Goal: Task Accomplishment & Management: Complete application form

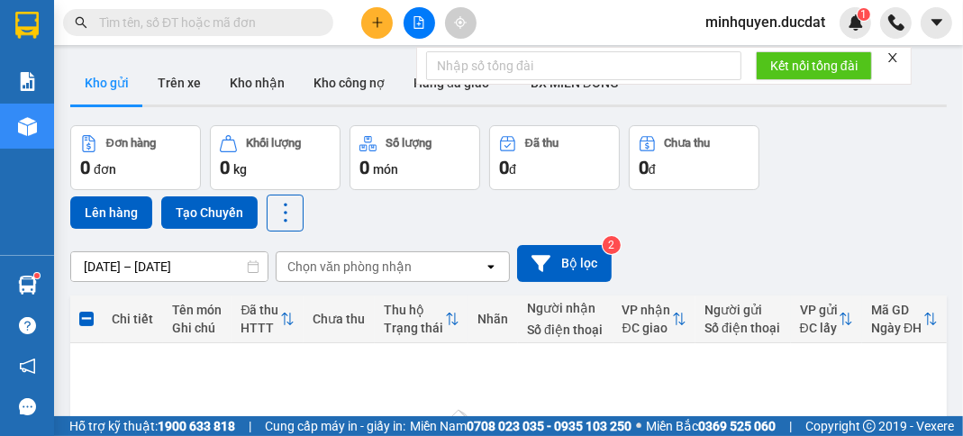
click at [381, 22] on icon "plus" at bounding box center [377, 22] width 10 height 1
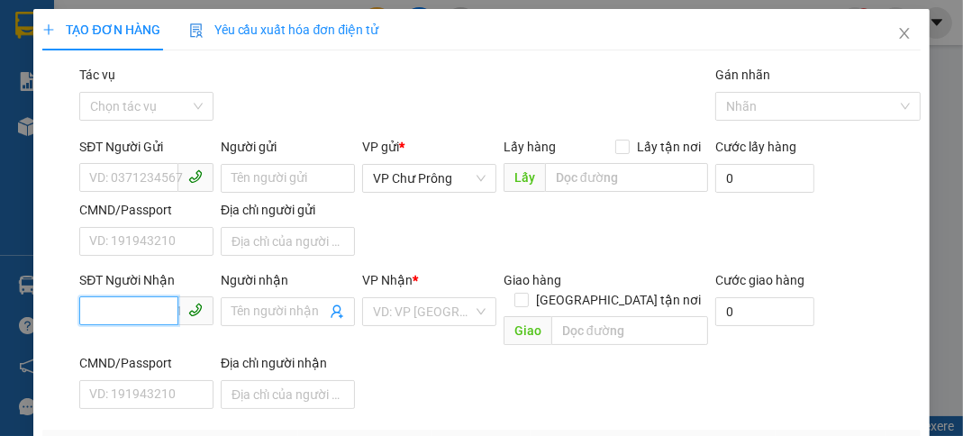
click at [141, 312] on input "SĐT Người Nhận" at bounding box center [128, 310] width 99 height 29
click at [148, 351] on div "0981056566" at bounding box center [144, 347] width 111 height 20
type input "0981056566"
type input "N4 ĐỒNG XOÀI"
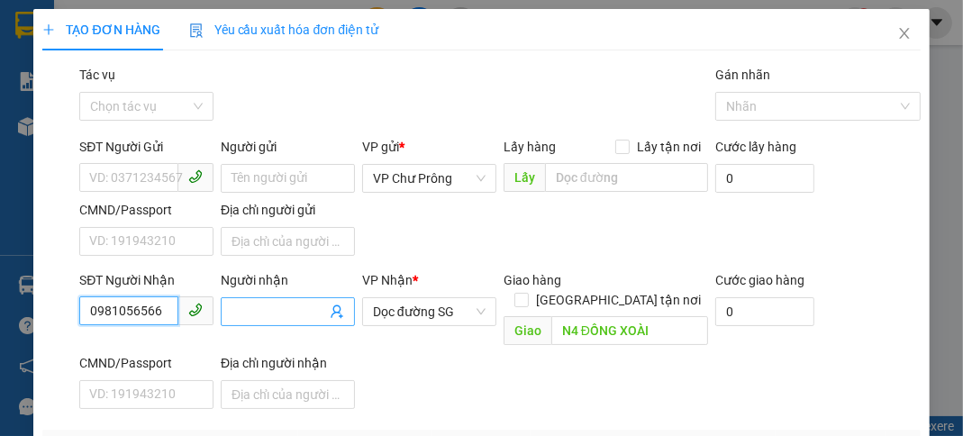
scroll to position [215, 0]
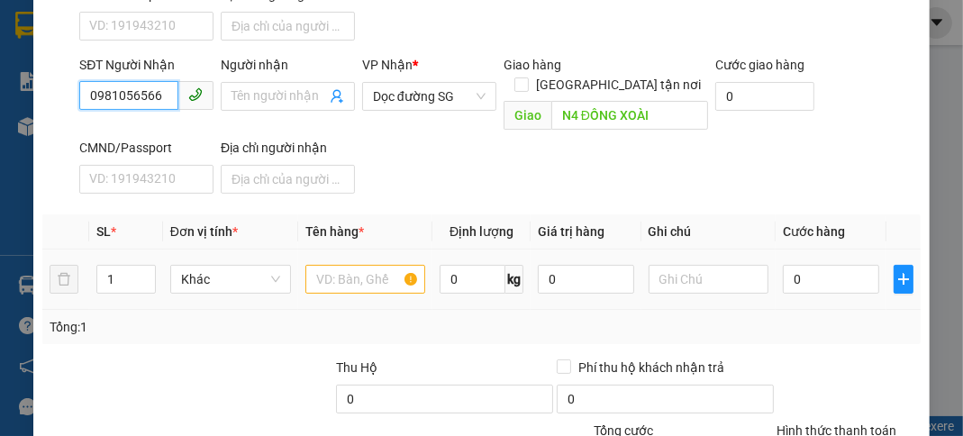
type input "0981056566"
click at [347, 265] on input "text" at bounding box center [365, 279] width 121 height 29
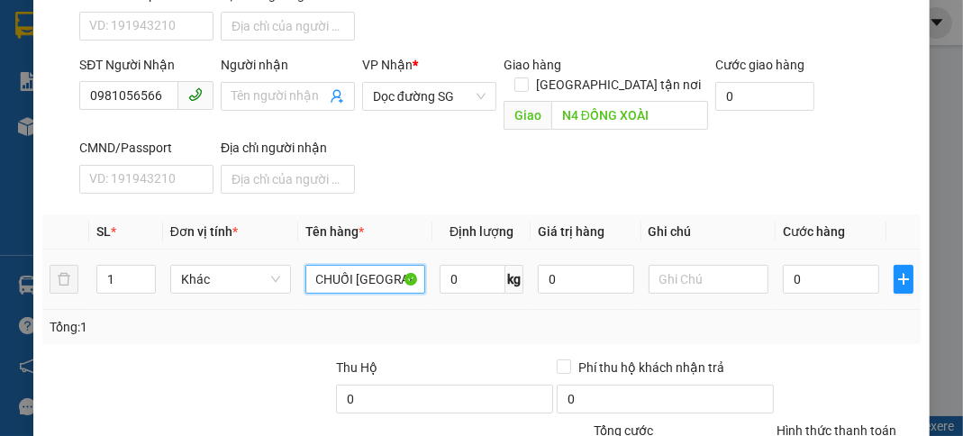
scroll to position [0, 9]
type input "CHUỐI [GEOGRAPHIC_DATA]"
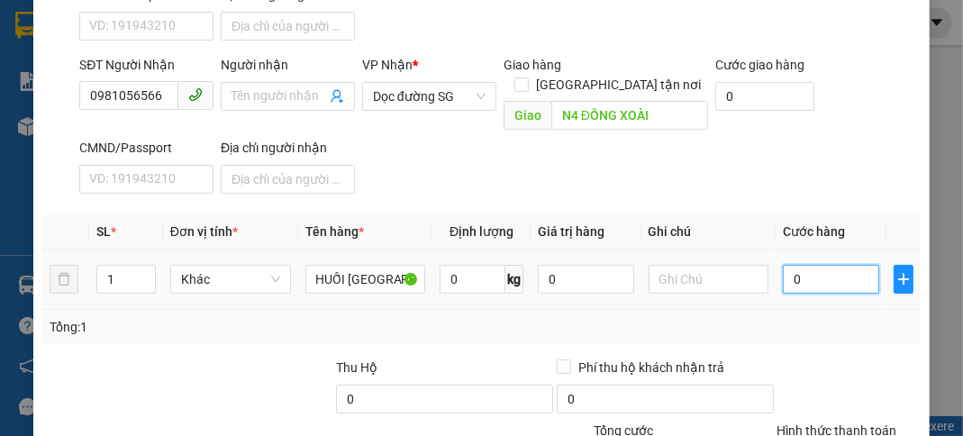
click at [835, 265] on input "0" at bounding box center [831, 279] width 96 height 29
type input "4"
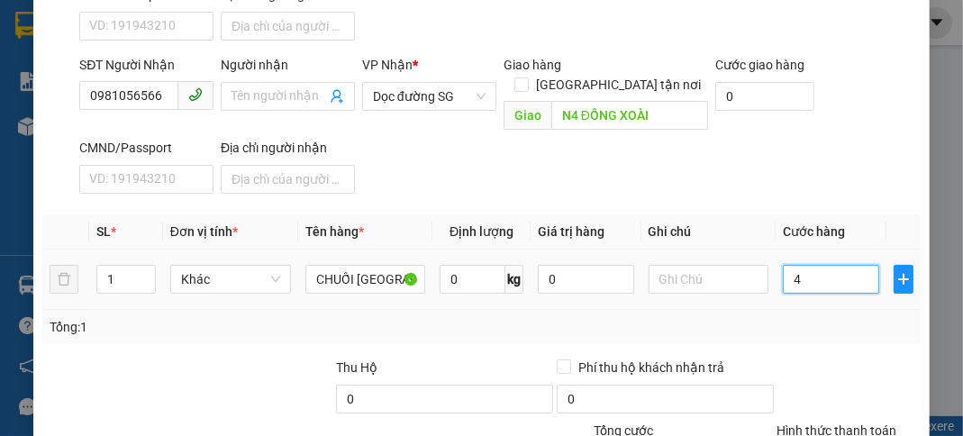
type input "45"
type input "450"
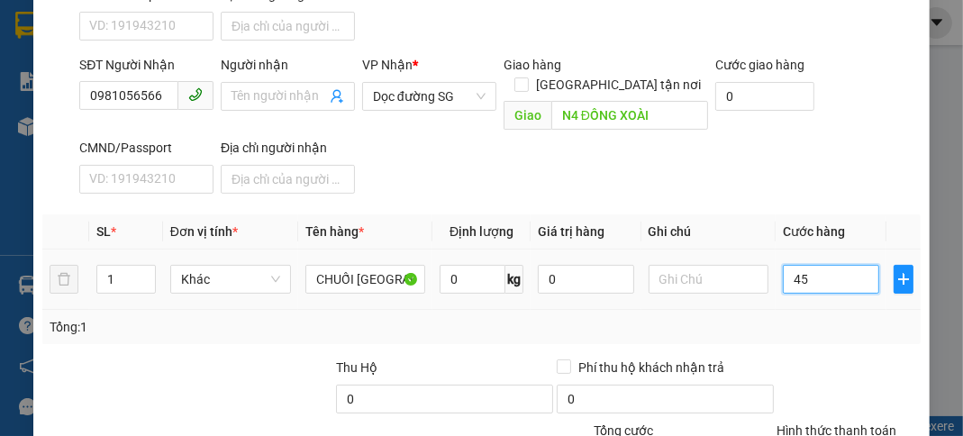
type input "450"
type input "4.500"
type input "45.000"
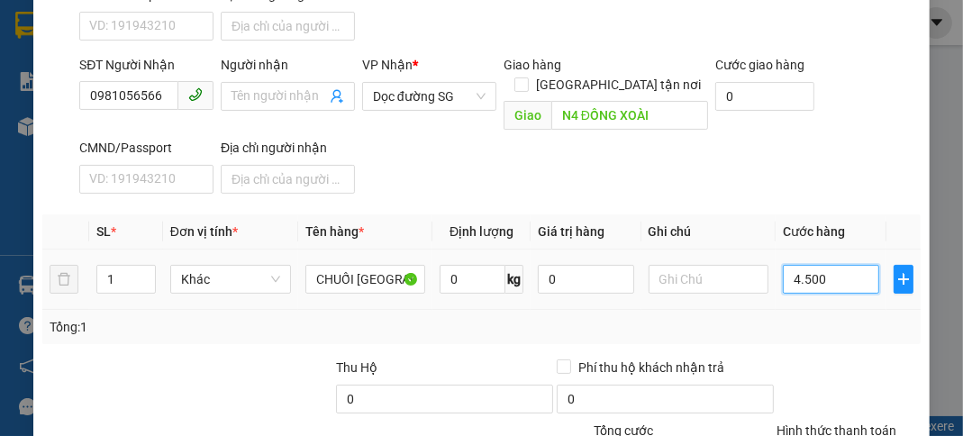
type input "45.000"
type input "450.000"
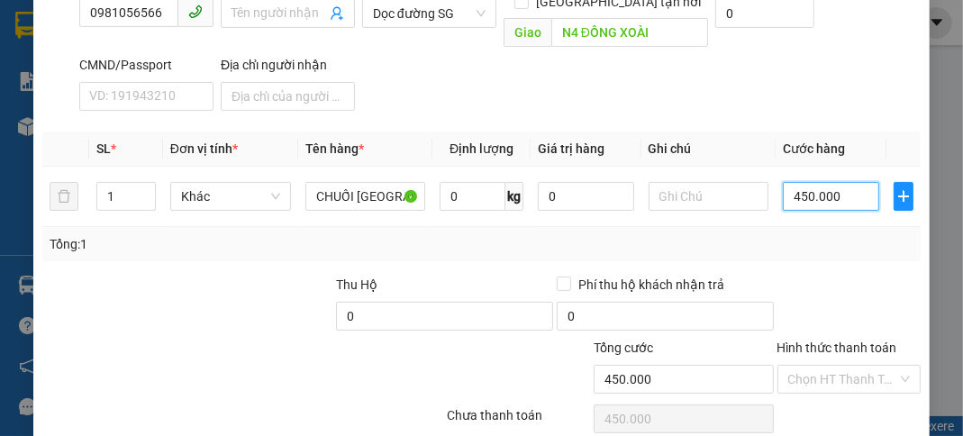
scroll to position [353, 0]
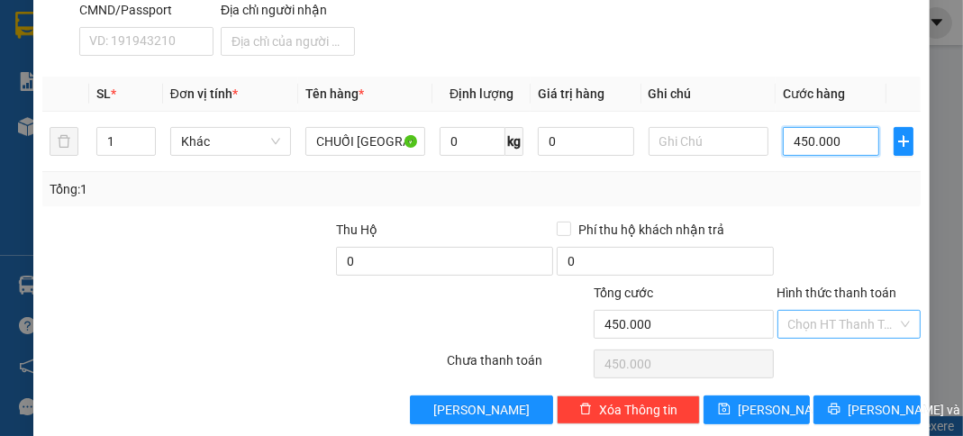
type input "450.000"
click at [837, 311] on input "Hình thức thanh toán" at bounding box center [843, 324] width 109 height 27
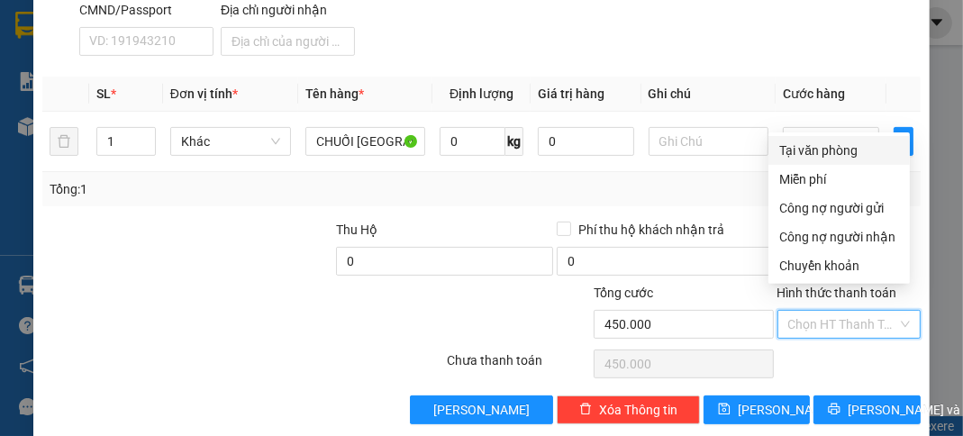
click at [852, 153] on div "Tại văn phòng" at bounding box center [839, 151] width 120 height 20
type input "0"
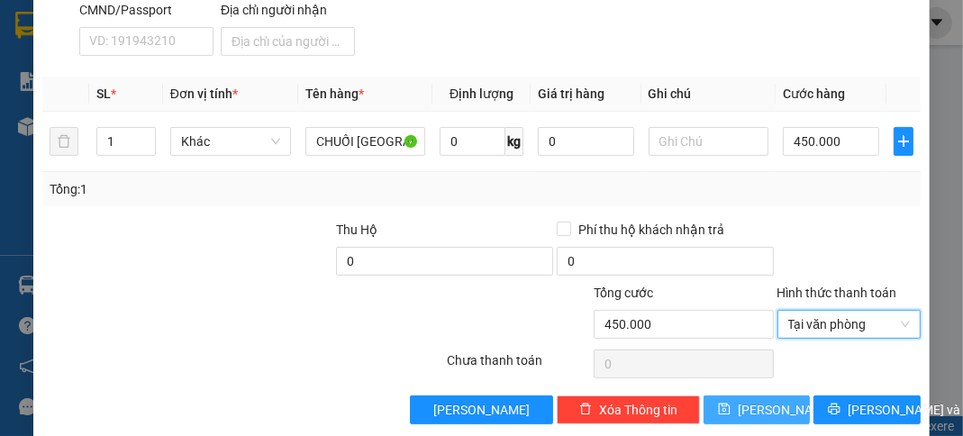
click at [771, 396] on button "[PERSON_NAME]" at bounding box center [757, 410] width 106 height 29
type input "0"
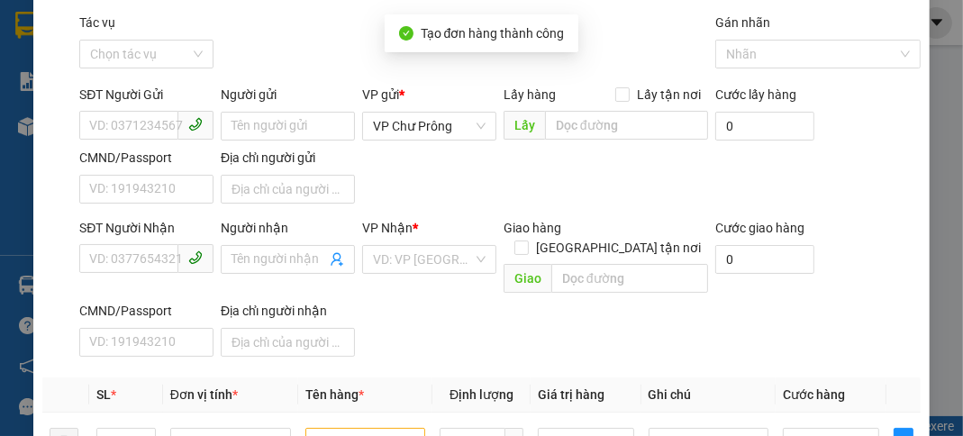
scroll to position [0, 0]
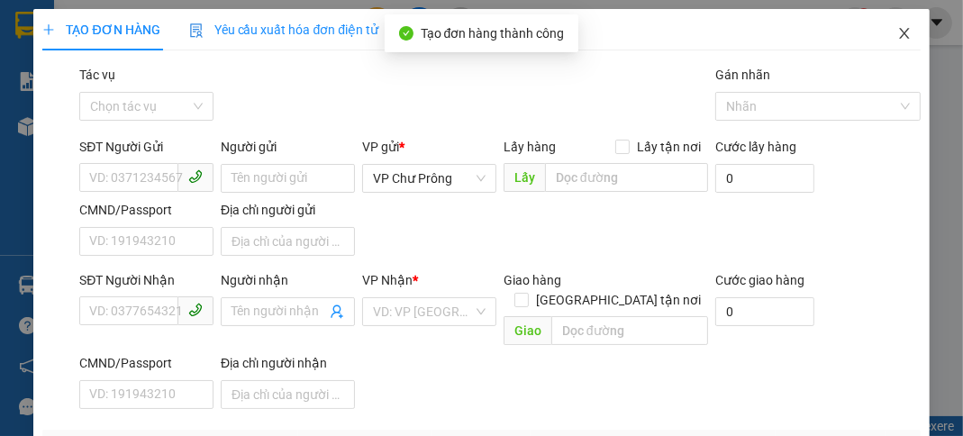
click at [899, 38] on icon "close" at bounding box center [904, 33] width 10 height 11
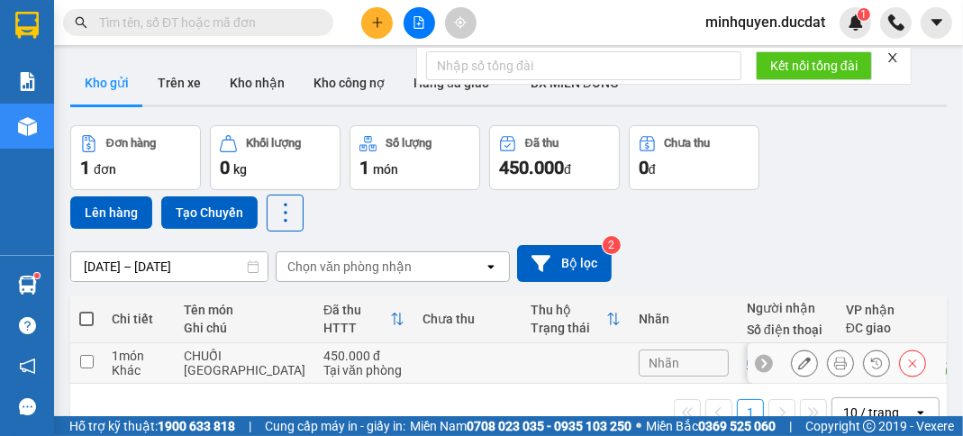
click at [91, 369] on input "checkbox" at bounding box center [87, 362] width 14 height 14
checkbox input "true"
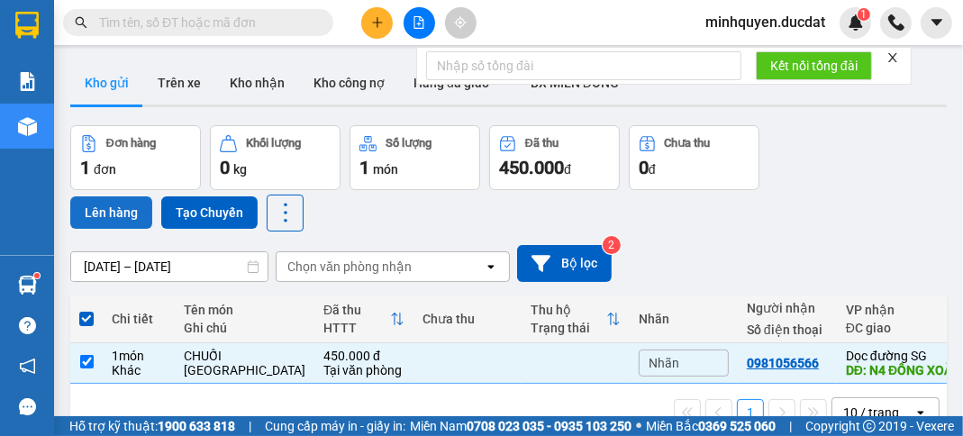
click at [114, 215] on button "Lên hàng" at bounding box center [111, 212] width 82 height 32
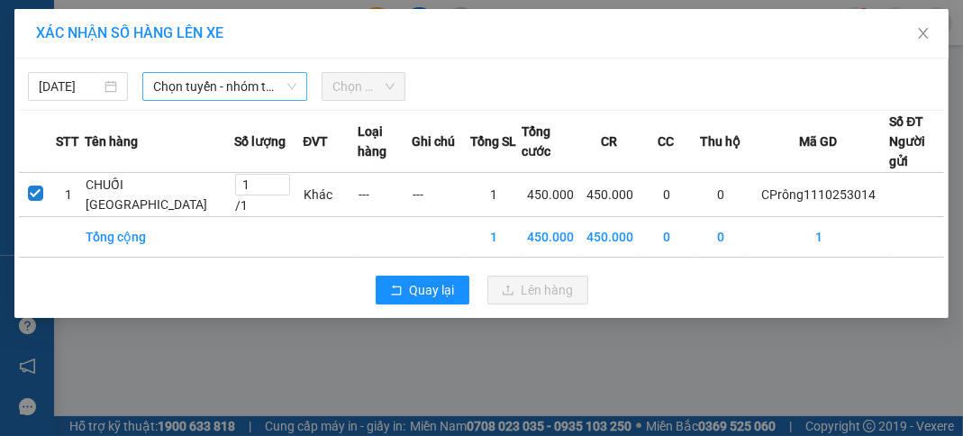
click at [262, 82] on span "Chọn tuyến - nhóm tuyến" at bounding box center [224, 86] width 143 height 27
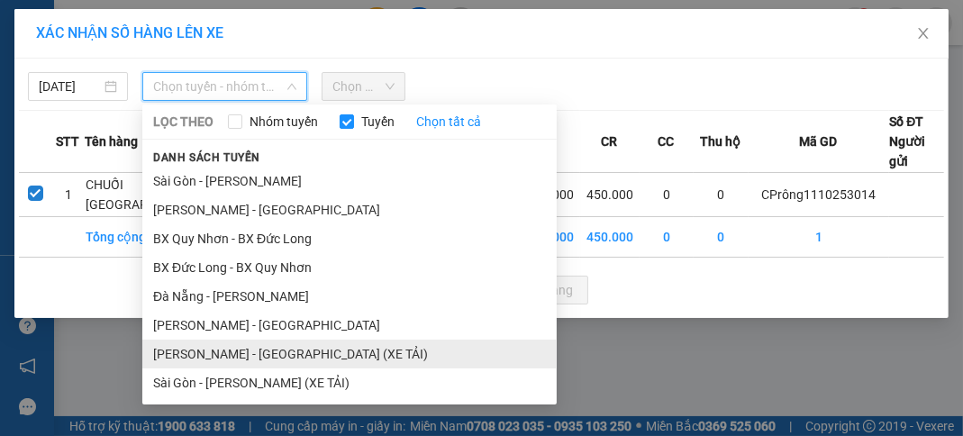
click at [269, 352] on li "[PERSON_NAME] - [GEOGRAPHIC_DATA] (XE TẢI)" at bounding box center [349, 354] width 415 height 29
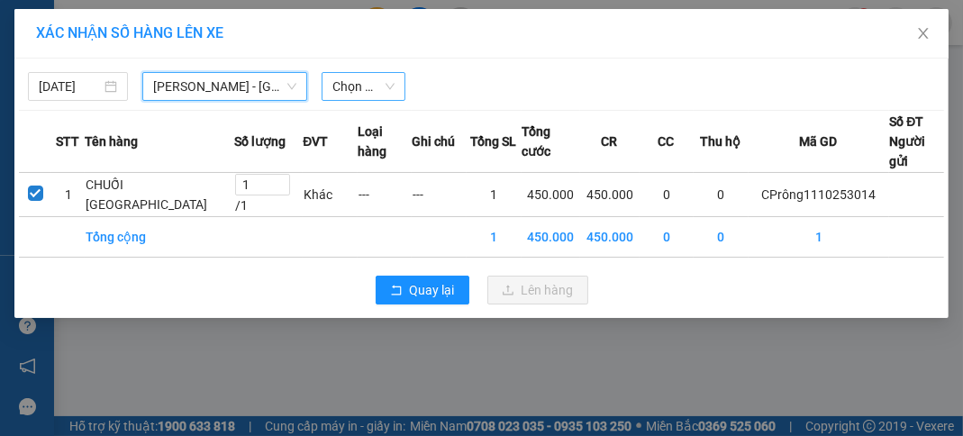
click at [378, 78] on span "Chọn chuyến" at bounding box center [364, 86] width 62 height 27
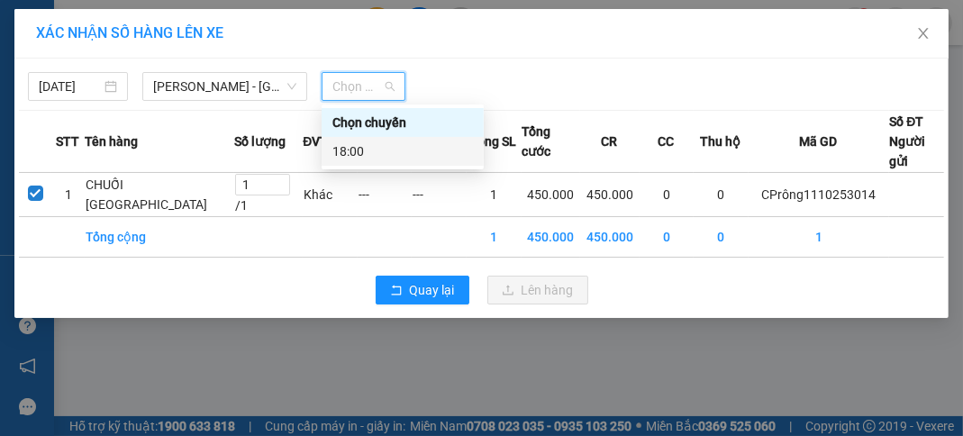
click at [403, 151] on div "18:00" at bounding box center [403, 151] width 141 height 20
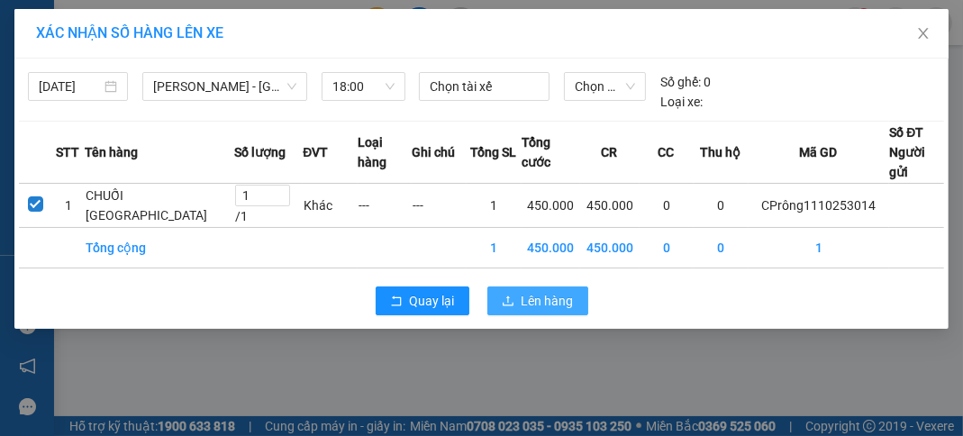
click at [556, 311] on span "Lên hàng" at bounding box center [548, 301] width 52 height 20
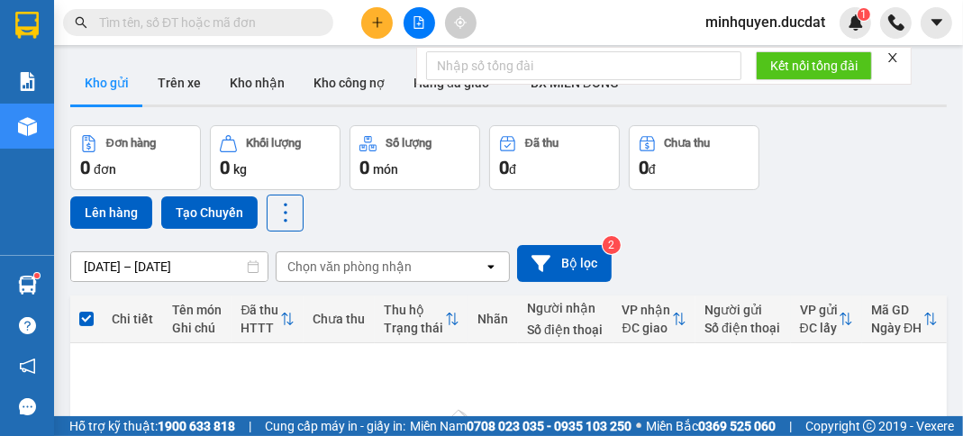
click at [383, 32] on button at bounding box center [377, 23] width 32 height 32
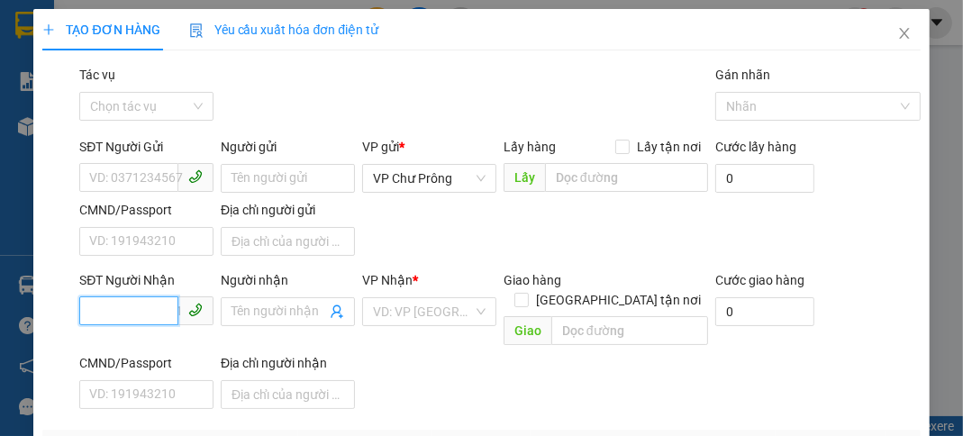
click at [142, 317] on input "SĐT Người Nhận" at bounding box center [128, 310] width 99 height 29
type input "0977990067"
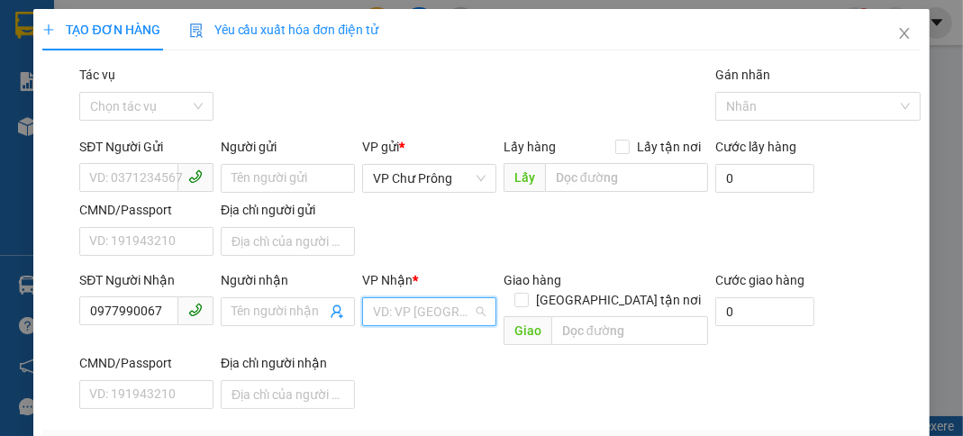
click at [412, 311] on input "search" at bounding box center [423, 311] width 100 height 27
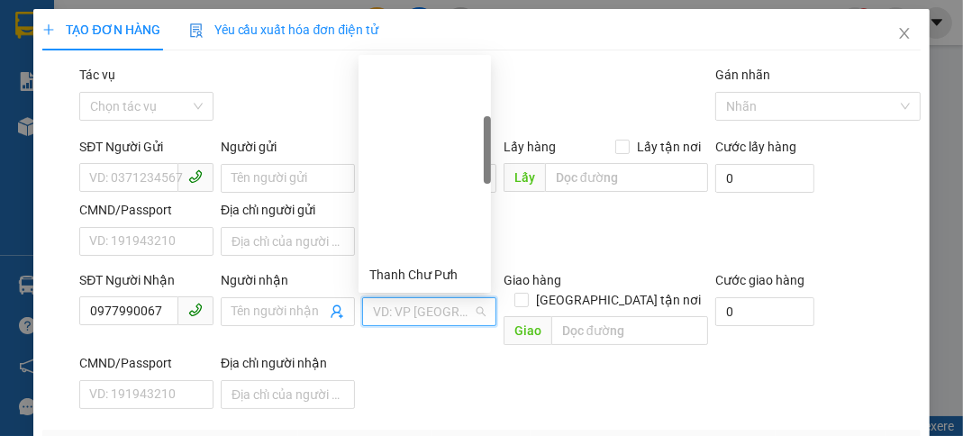
scroll to position [288, 0]
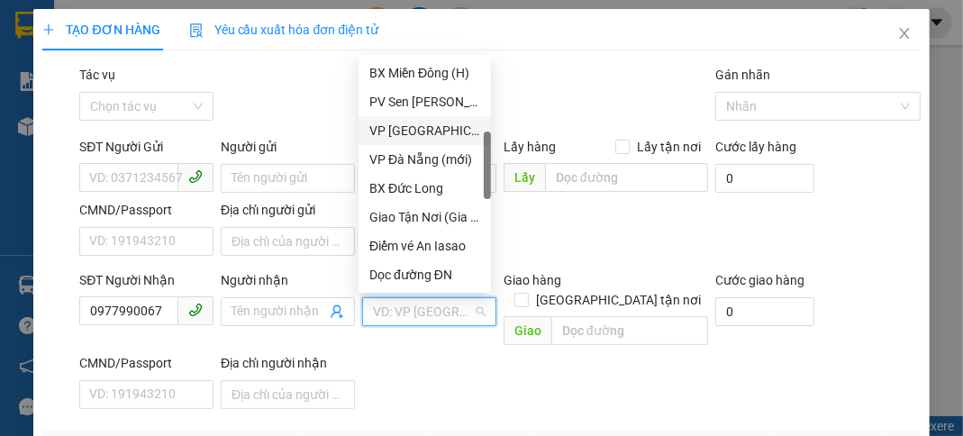
click at [422, 137] on div "VP [GEOGRAPHIC_DATA]" at bounding box center [424, 131] width 111 height 20
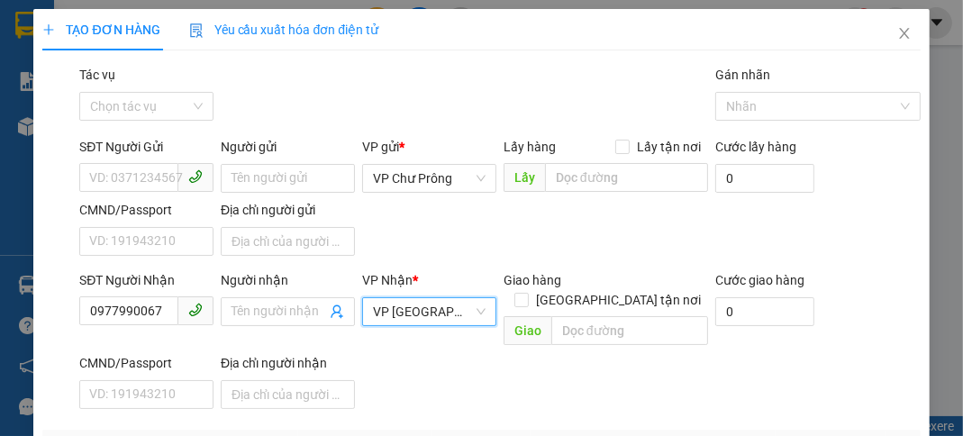
scroll to position [215, 0]
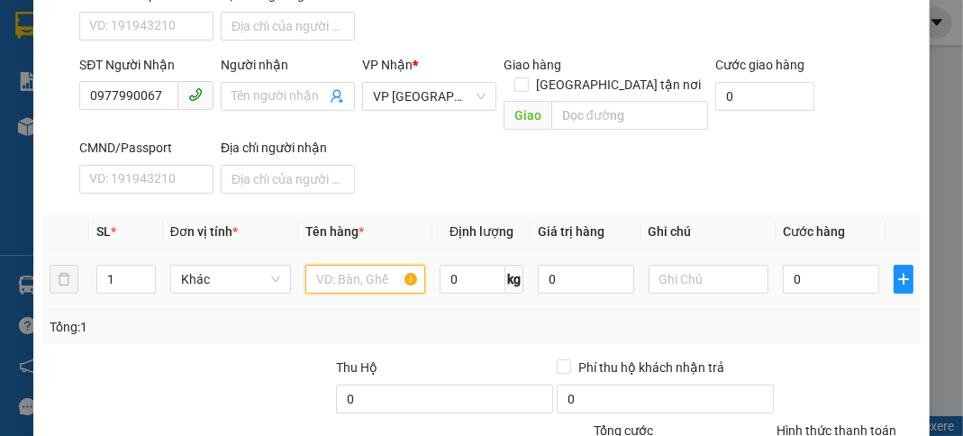
click at [369, 265] on input "text" at bounding box center [365, 279] width 121 height 29
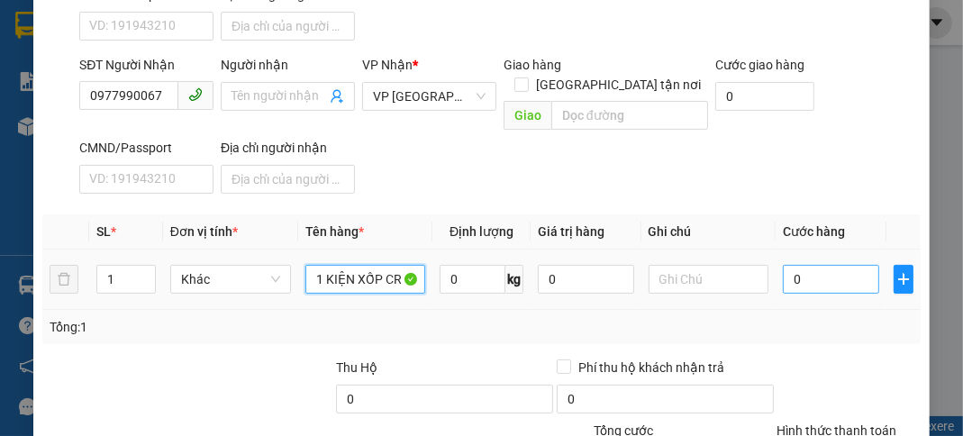
type input "1 KIỆN XỐP CR"
click at [817, 265] on input "0" at bounding box center [831, 279] width 96 height 29
type input "4"
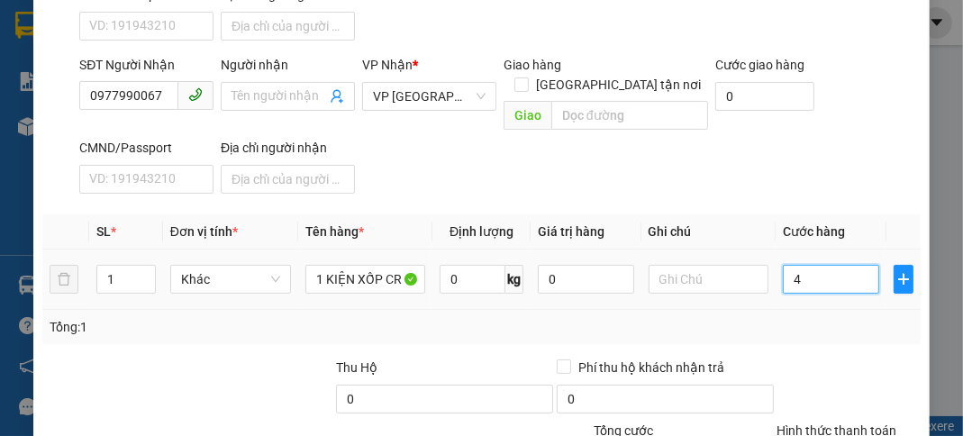
type input "40"
type input "400"
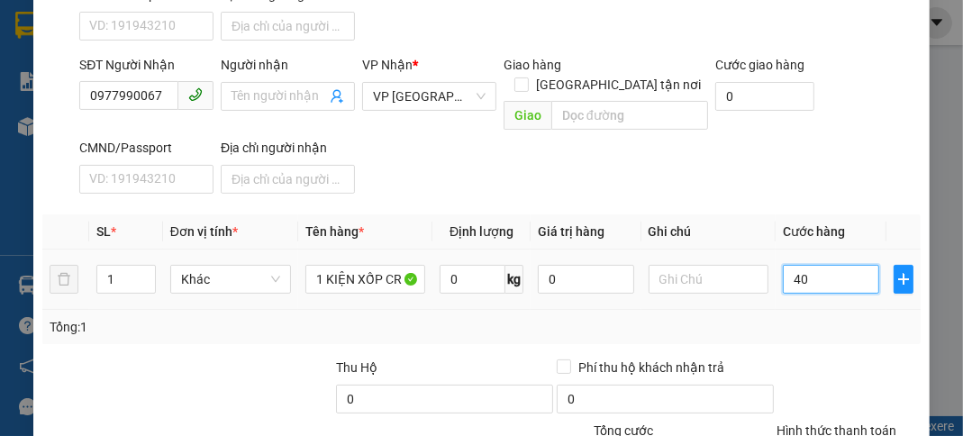
type input "400"
type input "4.000"
type input "40.000"
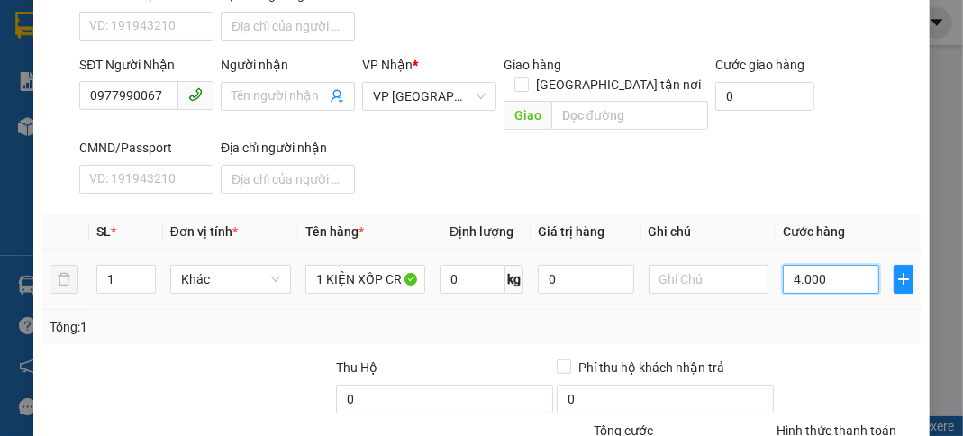
type input "40.000"
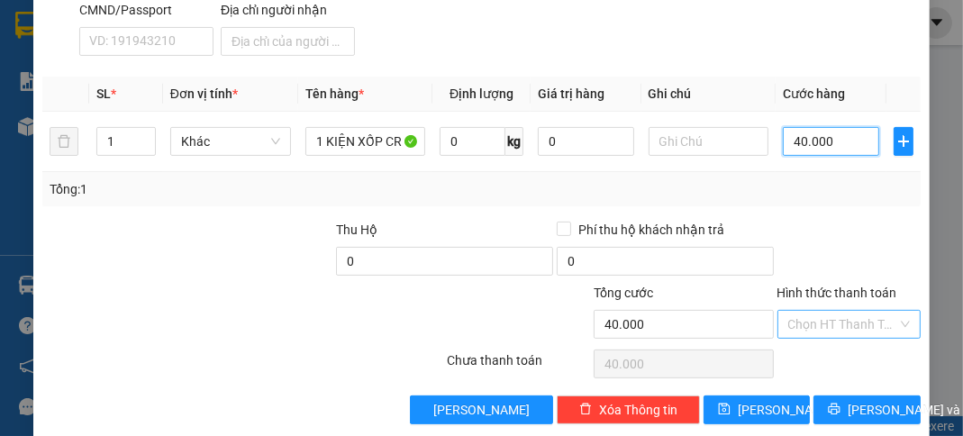
type input "40.000"
click at [842, 311] on input "Hình thức thanh toán" at bounding box center [843, 324] width 109 height 27
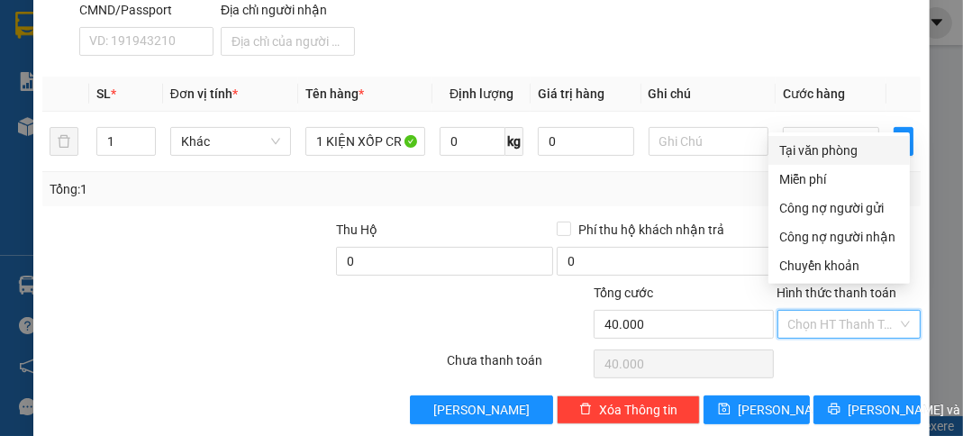
click at [842, 151] on div "Tại văn phòng" at bounding box center [839, 151] width 120 height 20
type input "0"
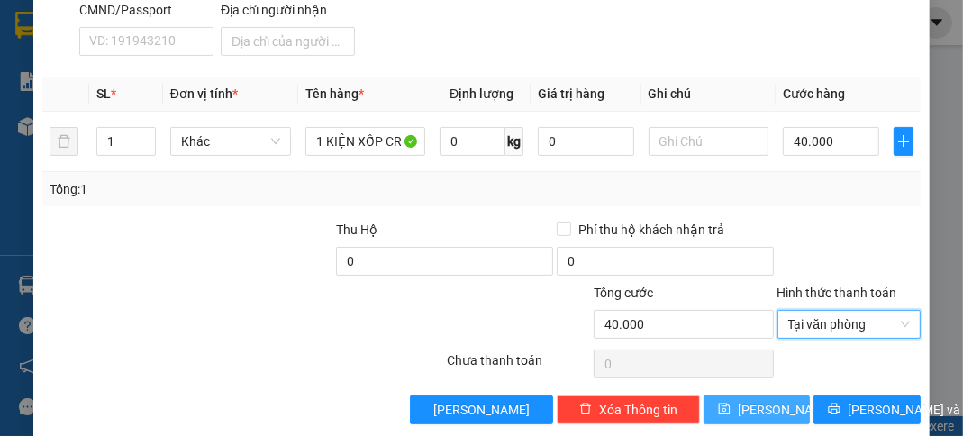
click at [772, 396] on button "[PERSON_NAME]" at bounding box center [757, 410] width 106 height 29
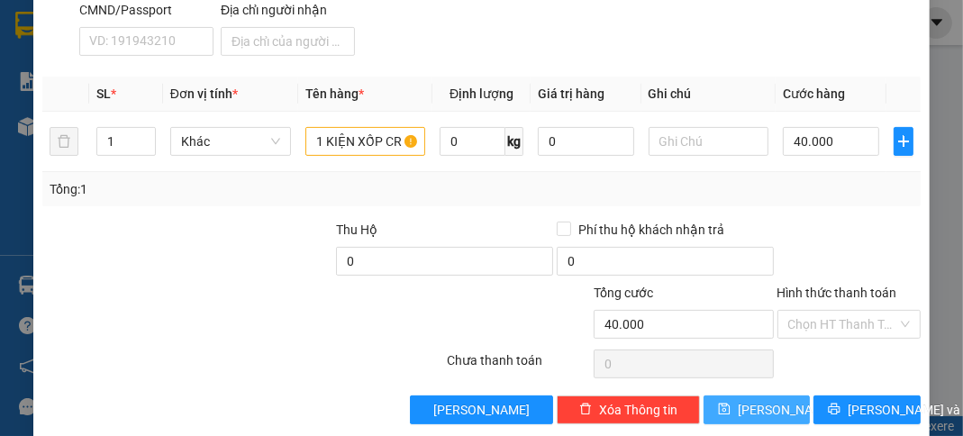
type input "0"
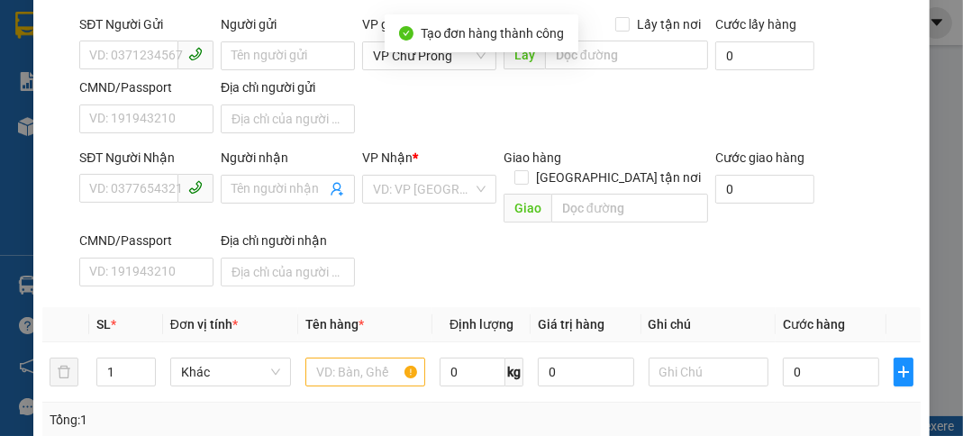
scroll to position [0, 0]
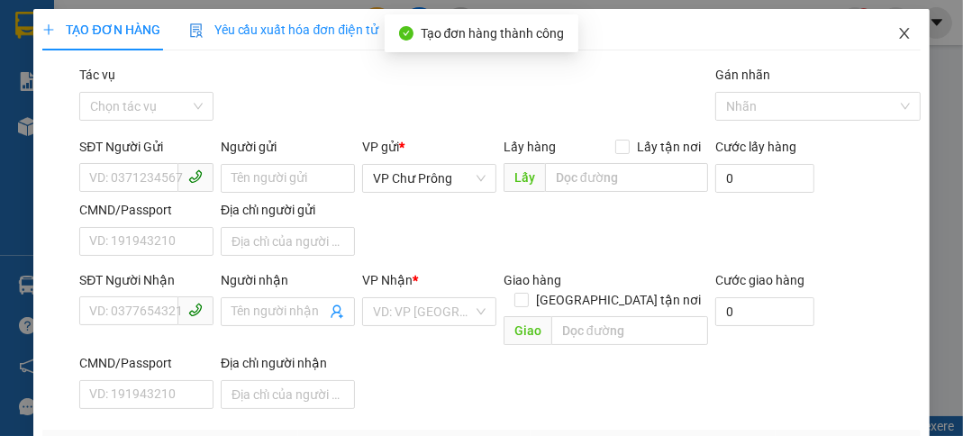
click at [898, 29] on icon "close" at bounding box center [905, 33] width 14 height 14
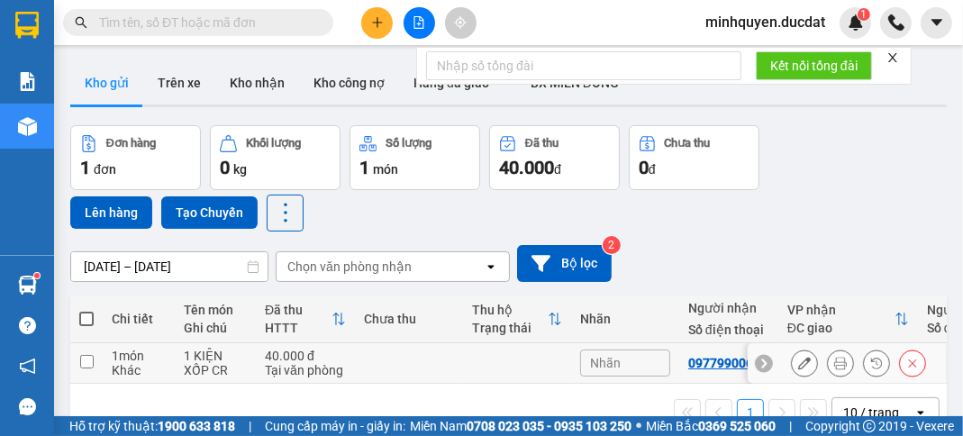
click at [81, 359] on input "checkbox" at bounding box center [87, 362] width 14 height 14
checkbox input "true"
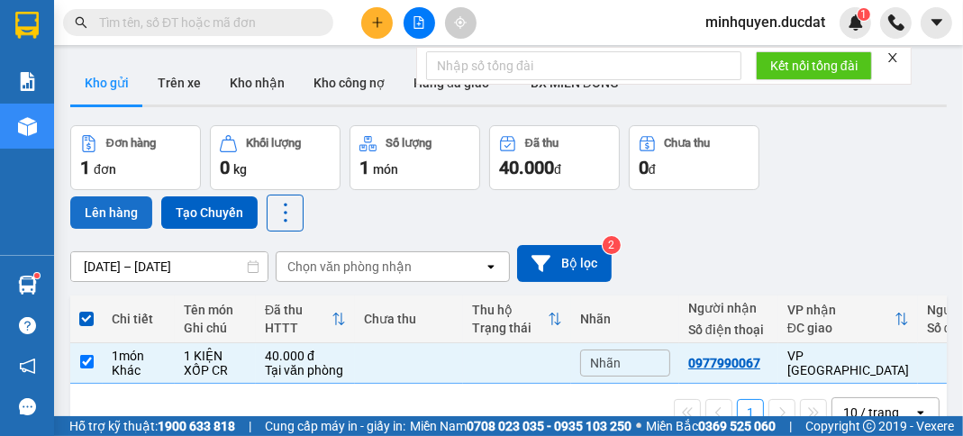
click at [125, 211] on button "Lên hàng" at bounding box center [111, 212] width 82 height 32
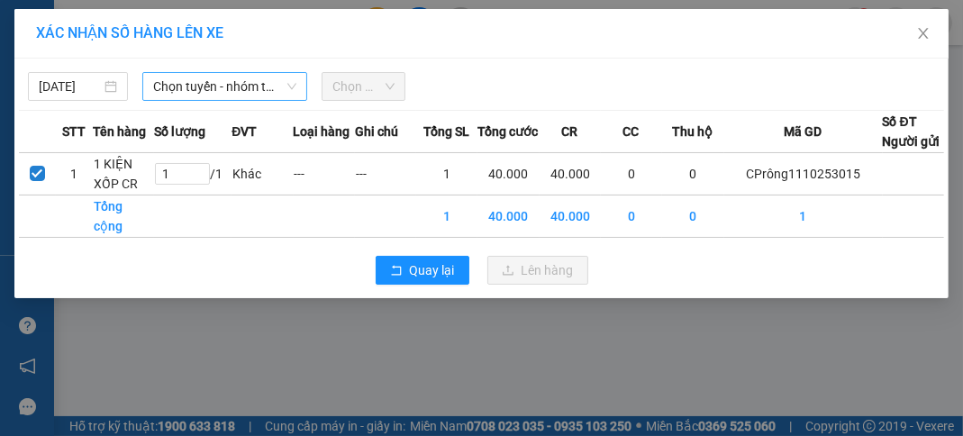
click at [205, 87] on span "Chọn tuyến - nhóm tuyến" at bounding box center [224, 86] width 143 height 27
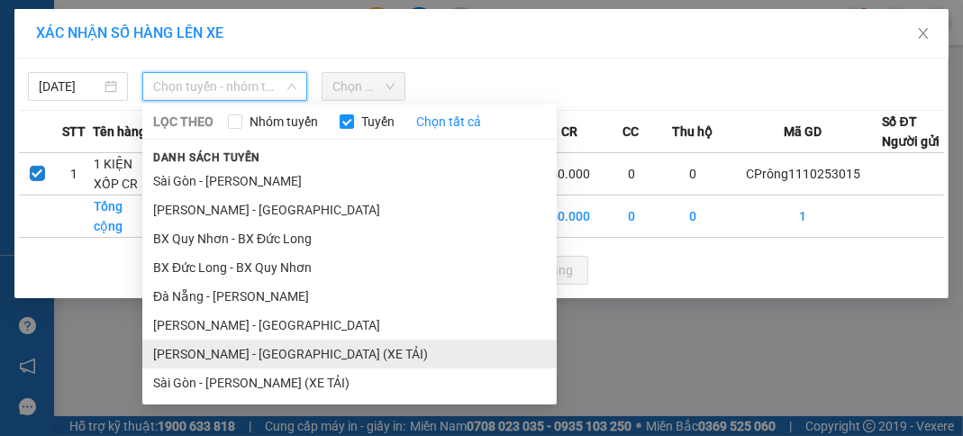
click at [251, 356] on li "[PERSON_NAME] - [GEOGRAPHIC_DATA] (XE TẢI)" at bounding box center [349, 354] width 415 height 29
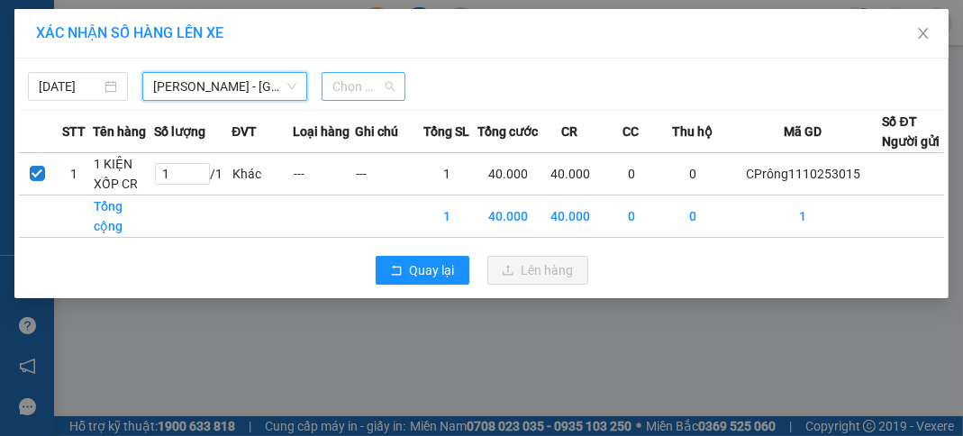
click at [387, 93] on span "Chọn chuyến" at bounding box center [364, 86] width 62 height 27
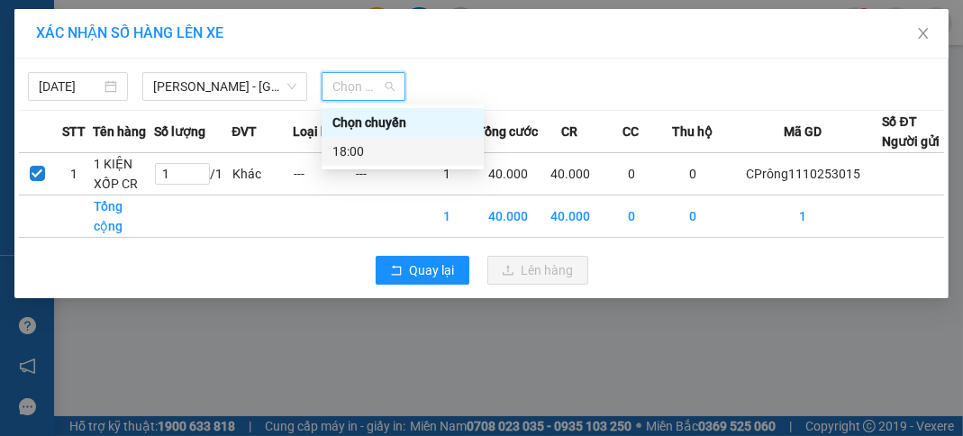
click at [402, 151] on div "18:00" at bounding box center [403, 151] width 141 height 20
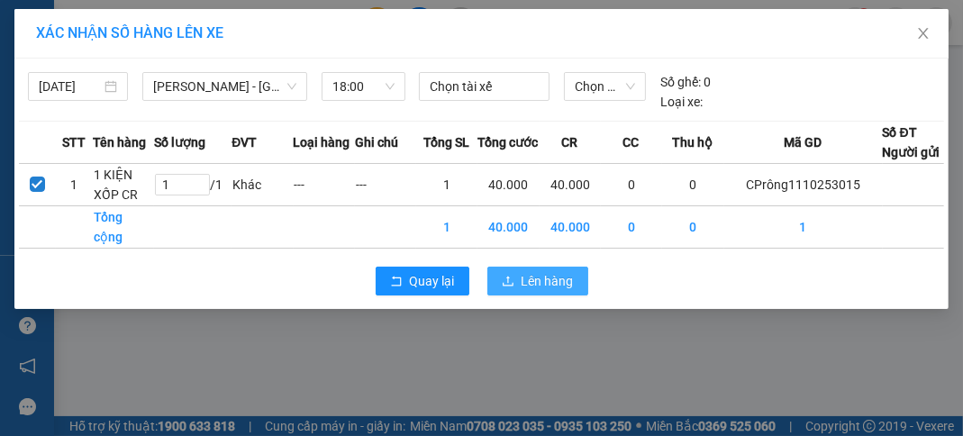
click at [525, 287] on span "Lên hàng" at bounding box center [548, 281] width 52 height 20
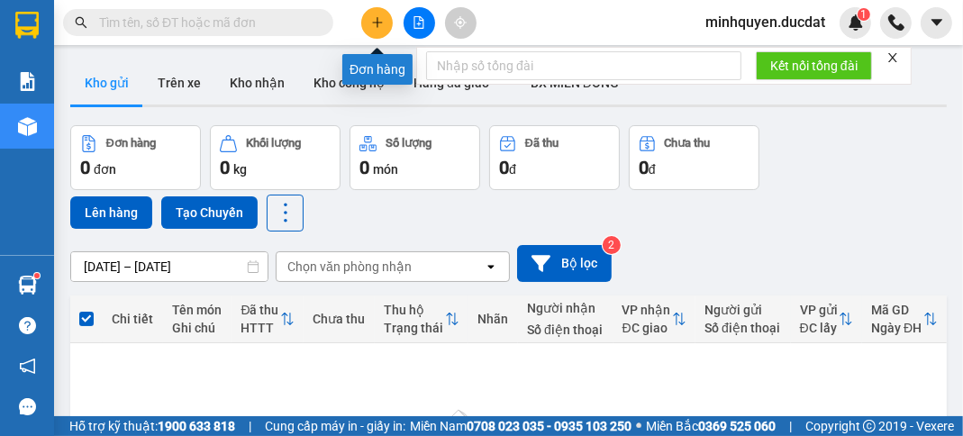
click at [384, 26] on button at bounding box center [377, 23] width 32 height 32
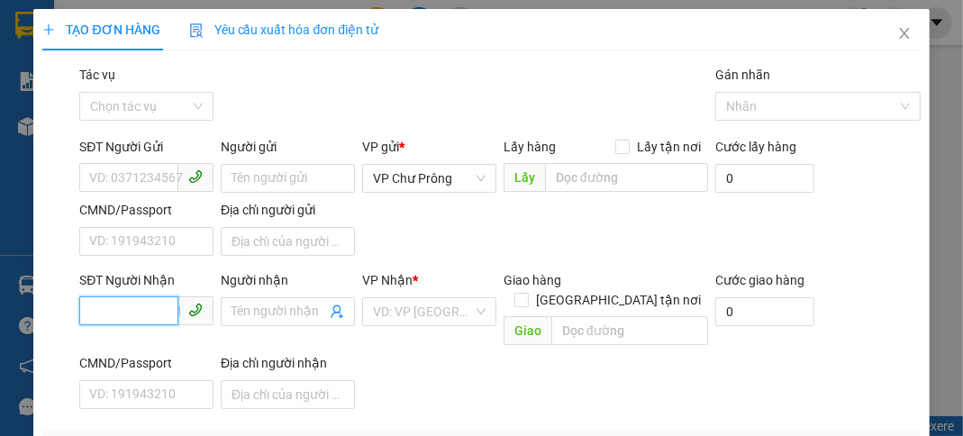
click at [157, 306] on input "SĐT Người Nhận" at bounding box center [128, 310] width 99 height 29
type input "0904104549"
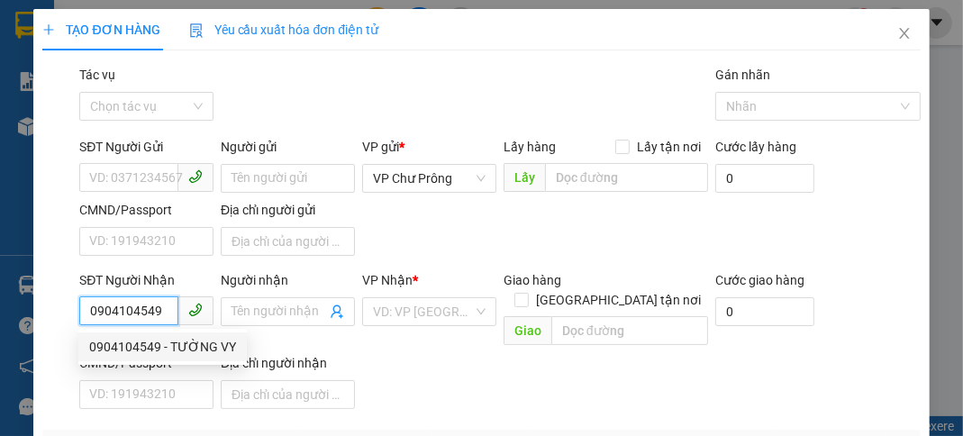
click at [208, 344] on div "0904104549 - TƯỜNG VY" at bounding box center [162, 347] width 147 height 20
type input "TƯỜNG VY"
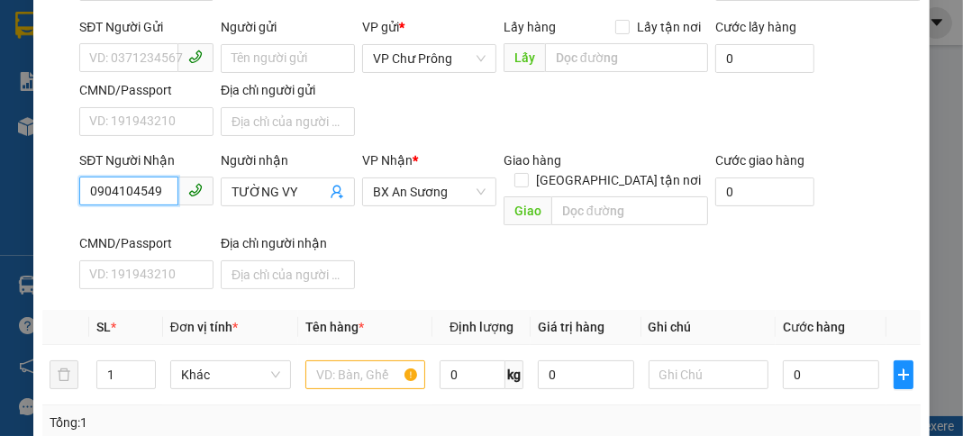
scroll to position [215, 0]
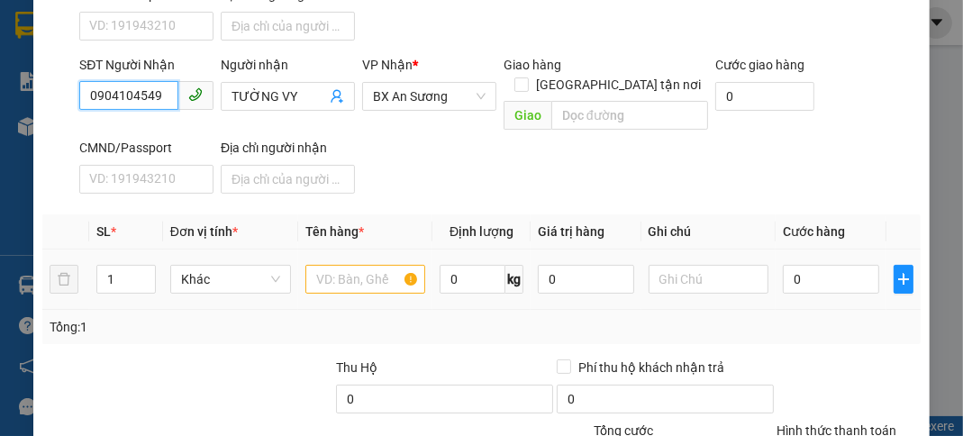
type input "0904104549"
click at [334, 265] on input "text" at bounding box center [365, 279] width 121 height 29
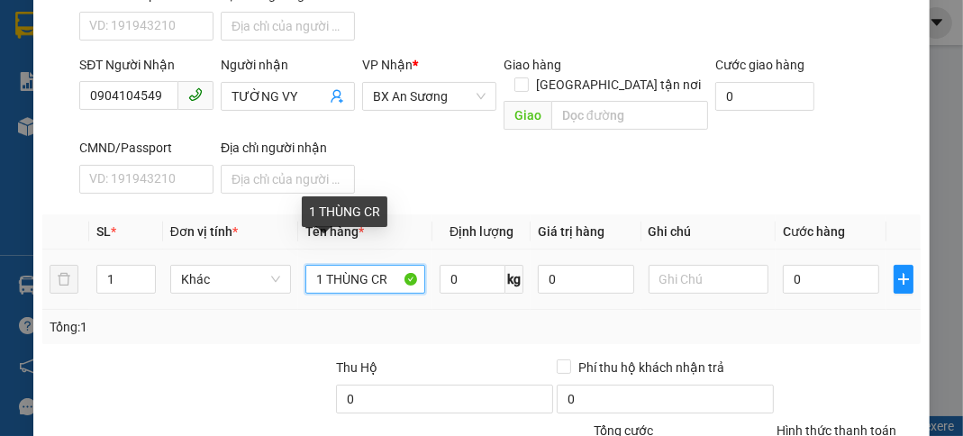
click at [318, 265] on input "1 THÙNG CR" at bounding box center [365, 279] width 121 height 29
type input "2 THÙNG CR"
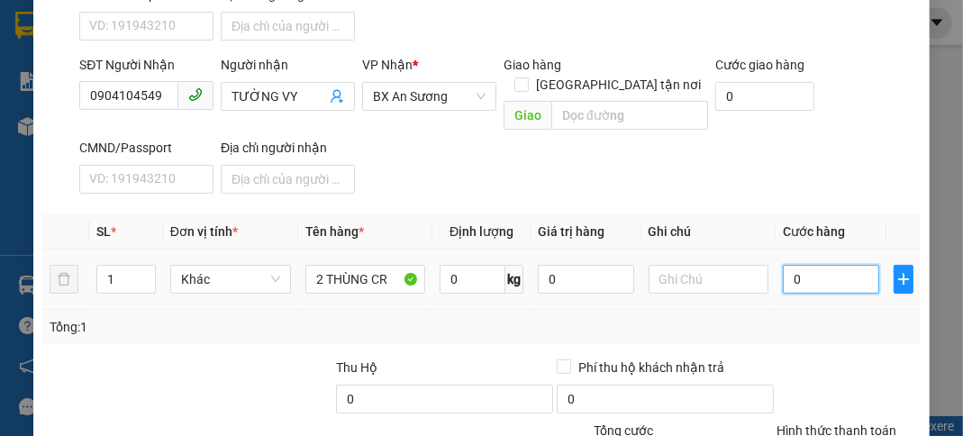
type input "1"
type input "10"
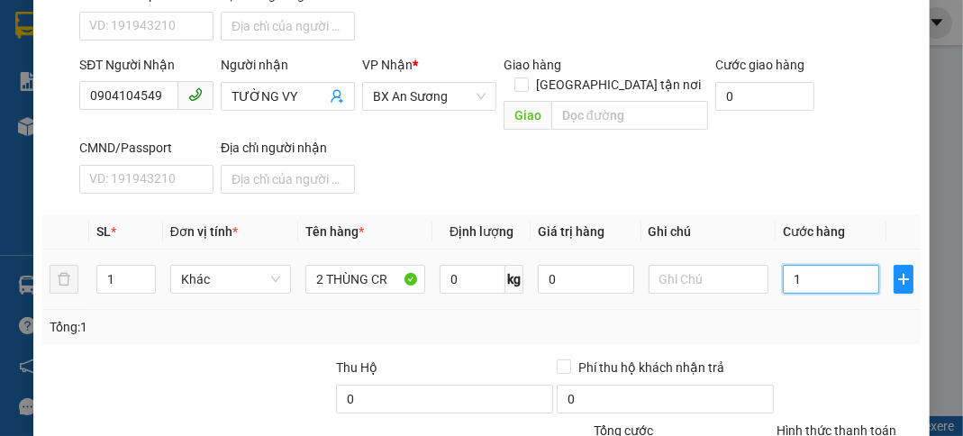
type input "10"
type input "100"
type input "1.000"
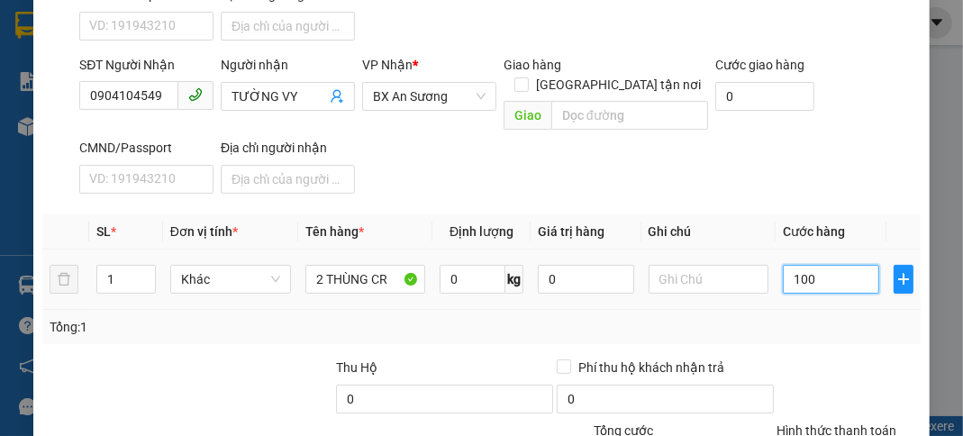
type input "1.000"
type input "10.000"
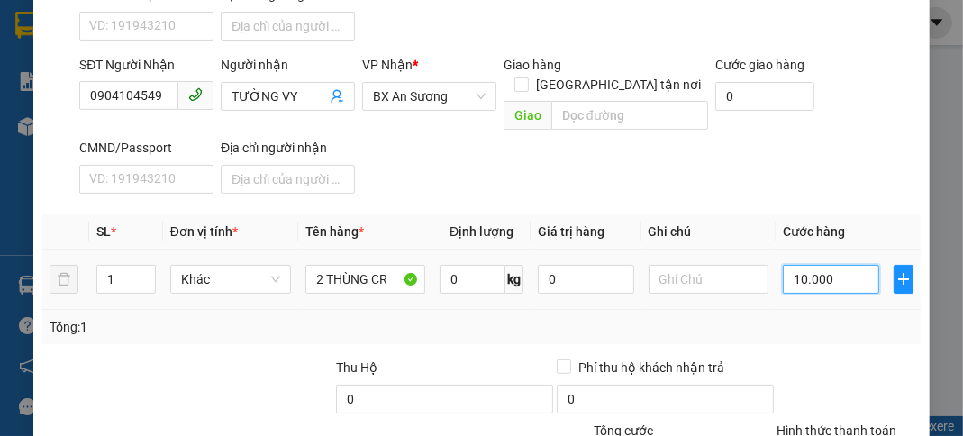
type input "100.000"
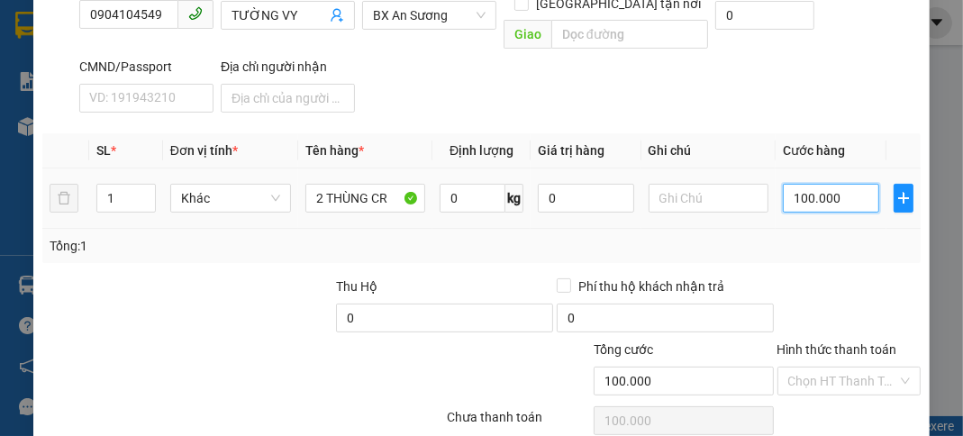
scroll to position [353, 0]
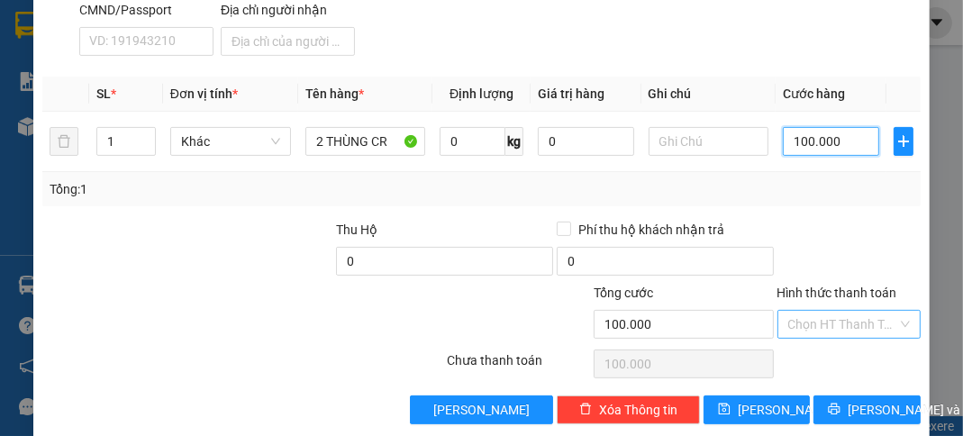
type input "100.000"
click at [850, 311] on input "Hình thức thanh toán" at bounding box center [843, 324] width 109 height 27
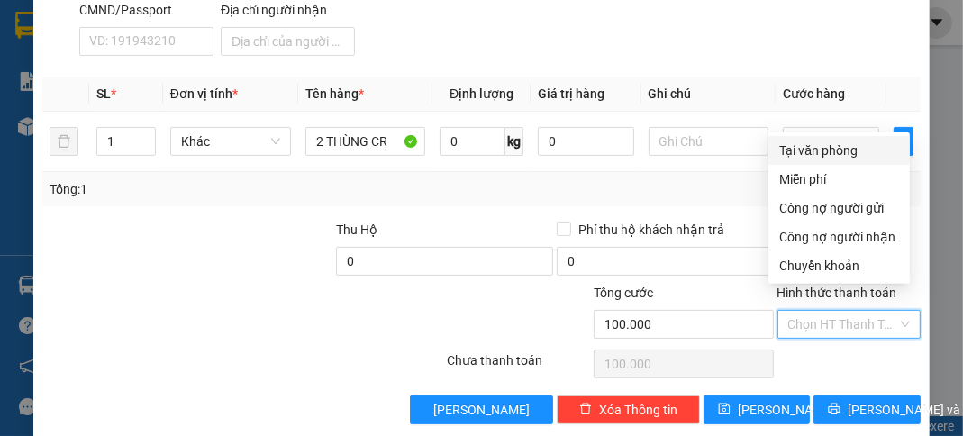
click at [845, 160] on div "Tại văn phòng" at bounding box center [839, 150] width 141 height 29
type input "0"
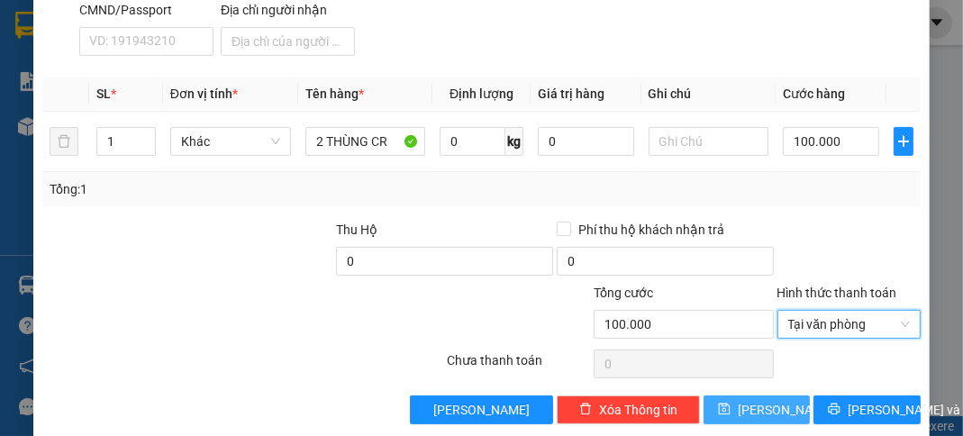
click at [777, 396] on button "[PERSON_NAME]" at bounding box center [757, 410] width 106 height 29
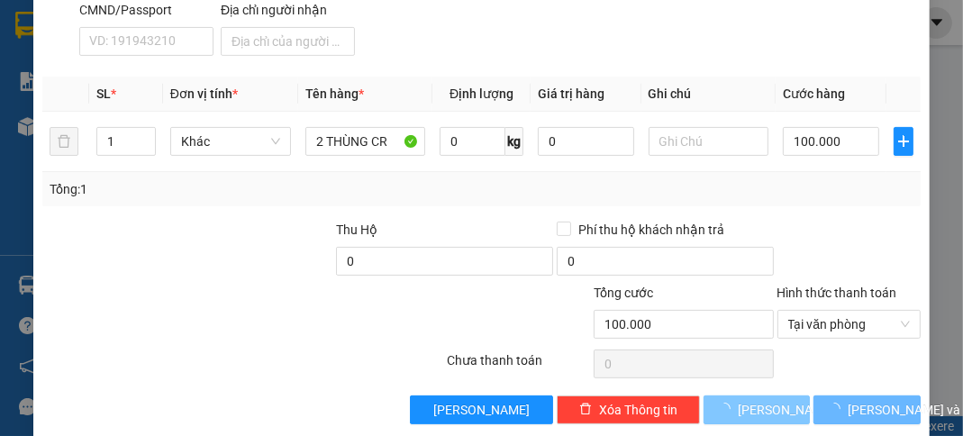
type input "0"
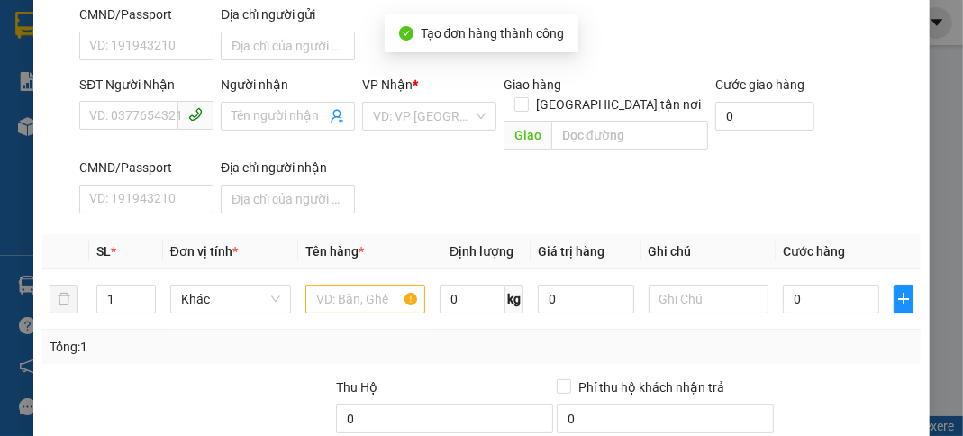
scroll to position [137, 0]
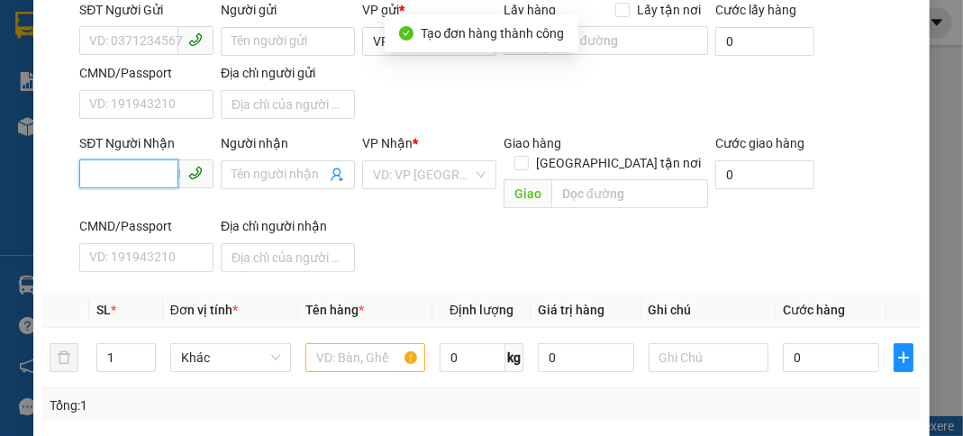
click at [122, 174] on input "SĐT Người Nhận" at bounding box center [128, 174] width 99 height 29
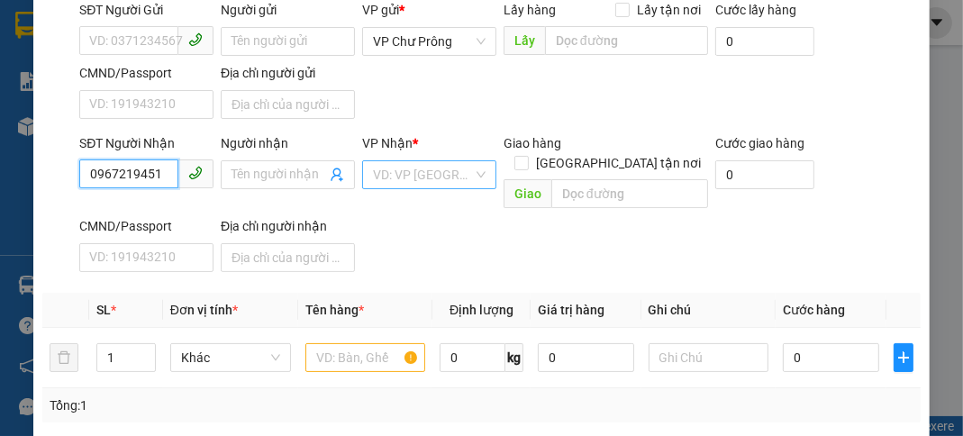
type input "0967219451"
click at [459, 175] on input "search" at bounding box center [423, 174] width 100 height 27
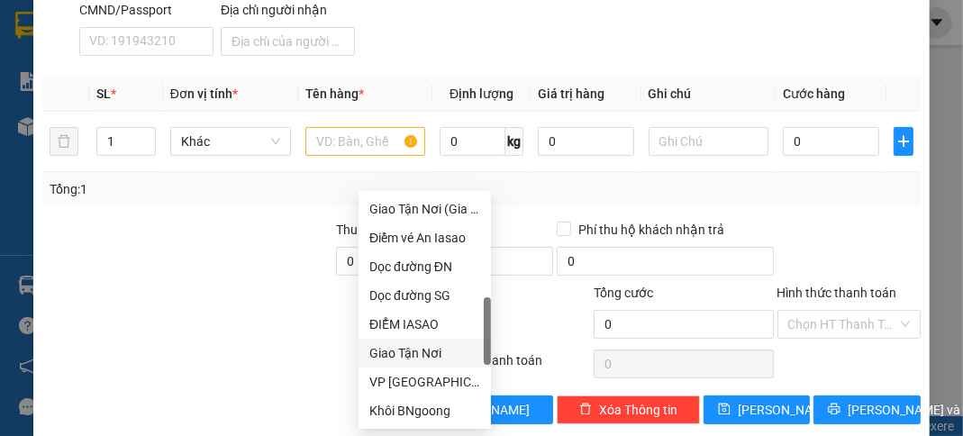
scroll to position [578, 0]
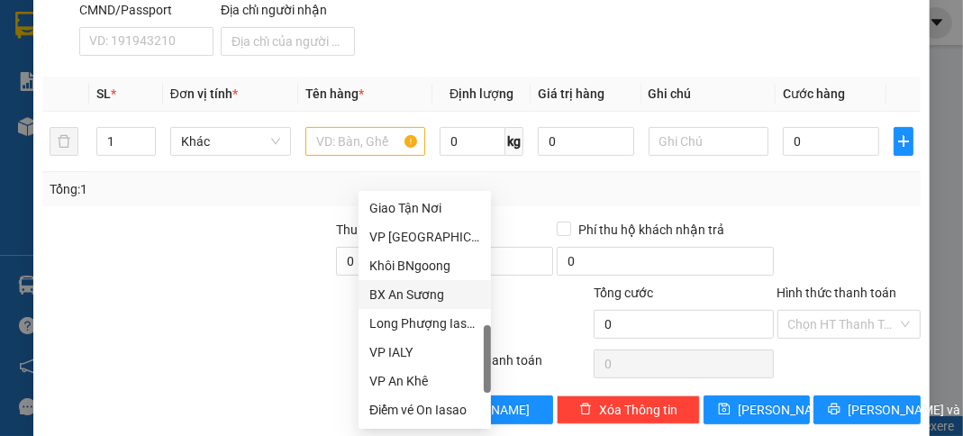
click at [442, 285] on div "BX An Sương" at bounding box center [424, 295] width 111 height 20
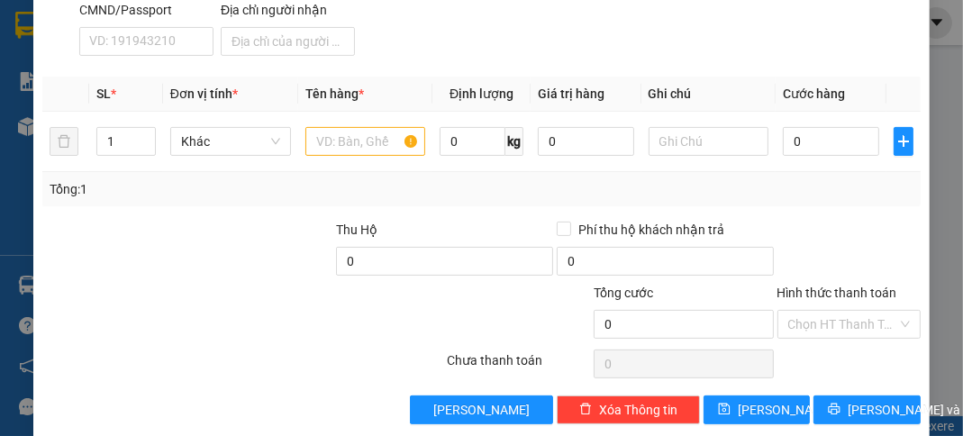
scroll to position [137, 0]
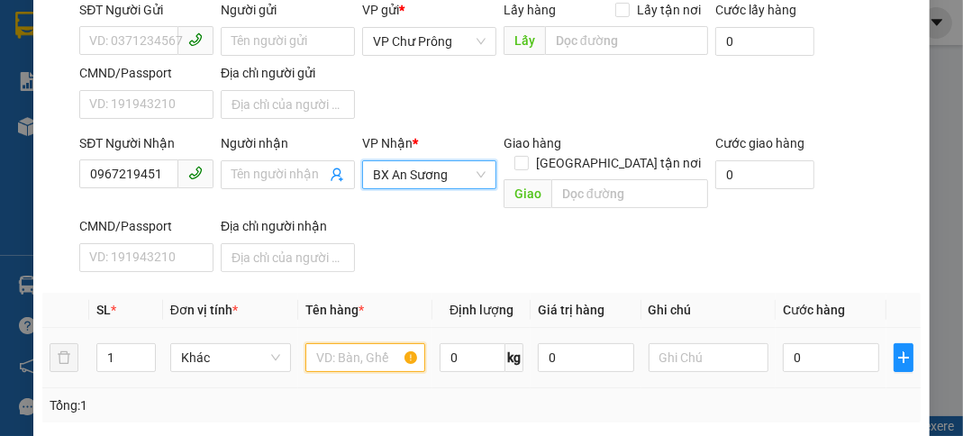
click at [351, 343] on input "text" at bounding box center [365, 357] width 121 height 29
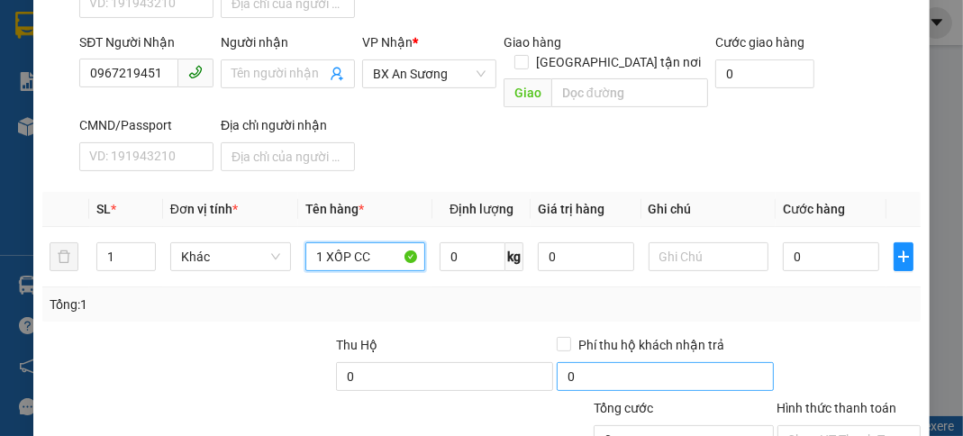
scroll to position [353, 0]
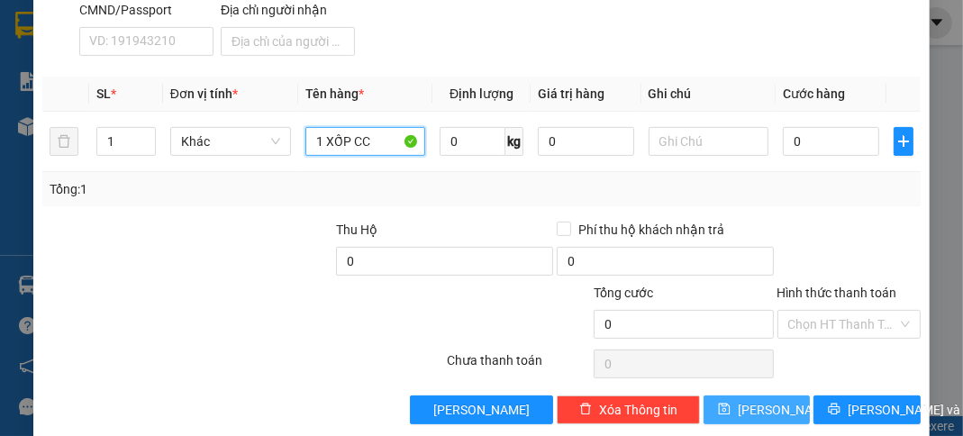
type input "1 XỐP CC"
click at [751, 400] on span "[PERSON_NAME]" at bounding box center [786, 410] width 96 height 20
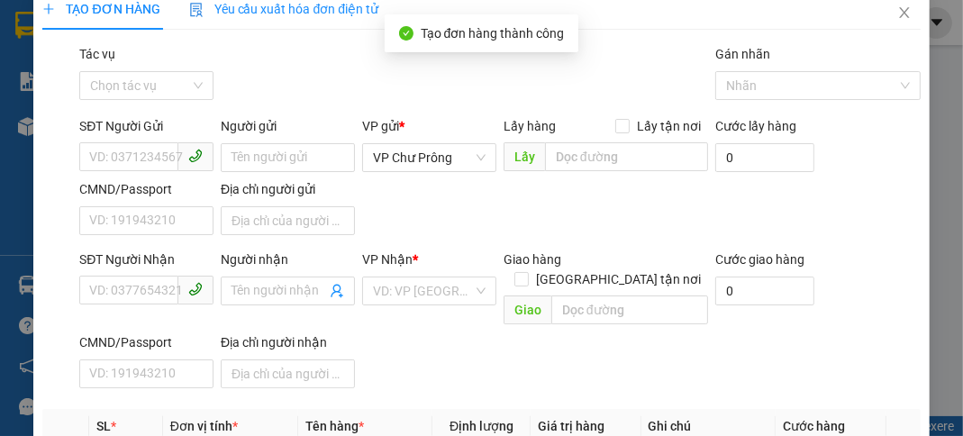
scroll to position [0, 0]
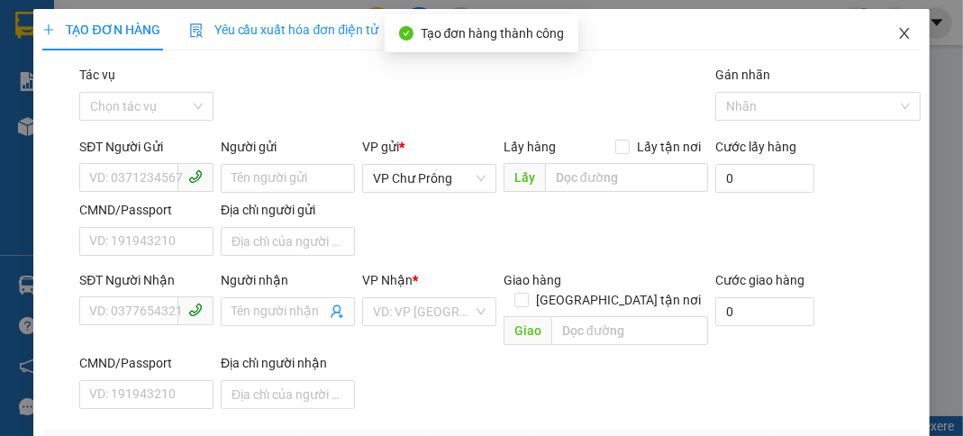
click at [898, 35] on icon "close" at bounding box center [905, 33] width 14 height 14
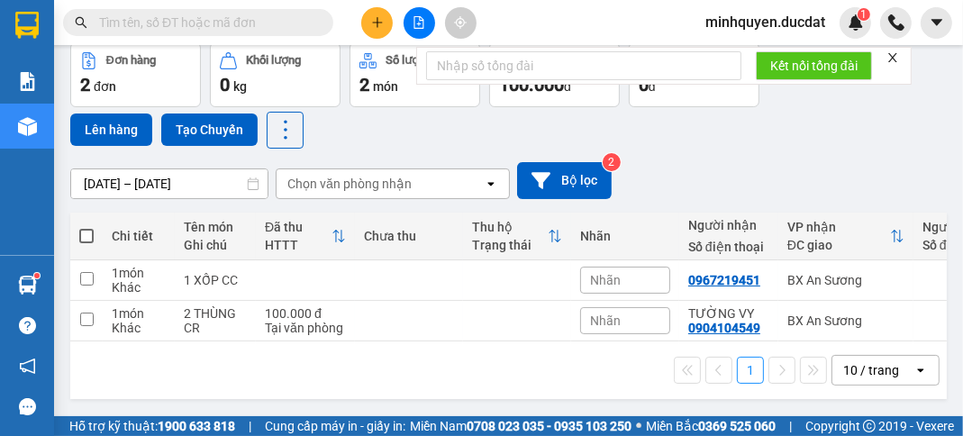
scroll to position [88, 0]
click at [269, 267] on td at bounding box center [305, 280] width 99 height 41
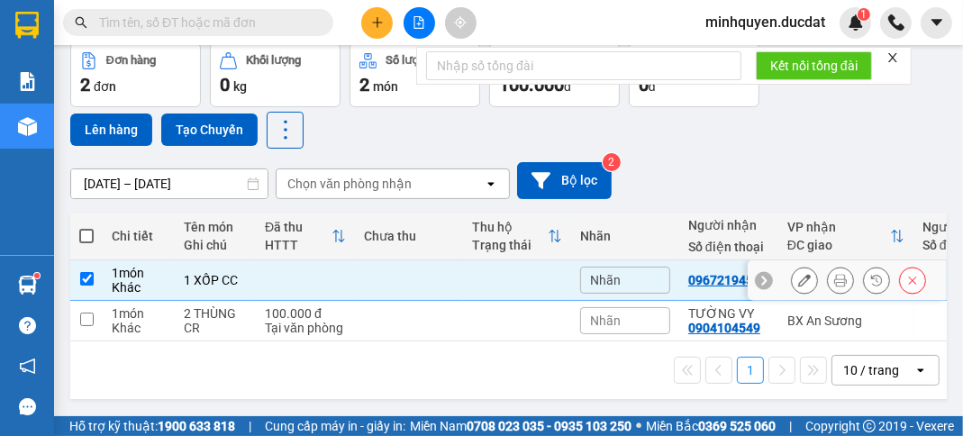
checkbox input "true"
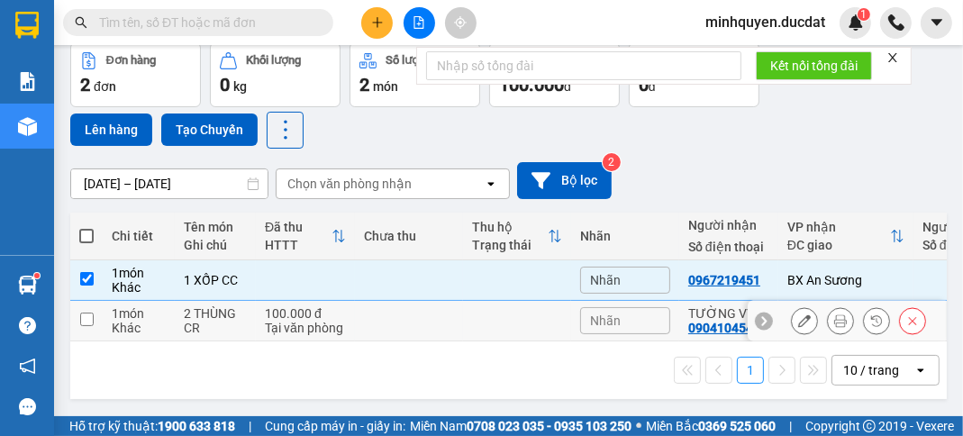
click at [236, 324] on div "2 THÙNG CR" at bounding box center [215, 320] width 63 height 29
checkbox input "true"
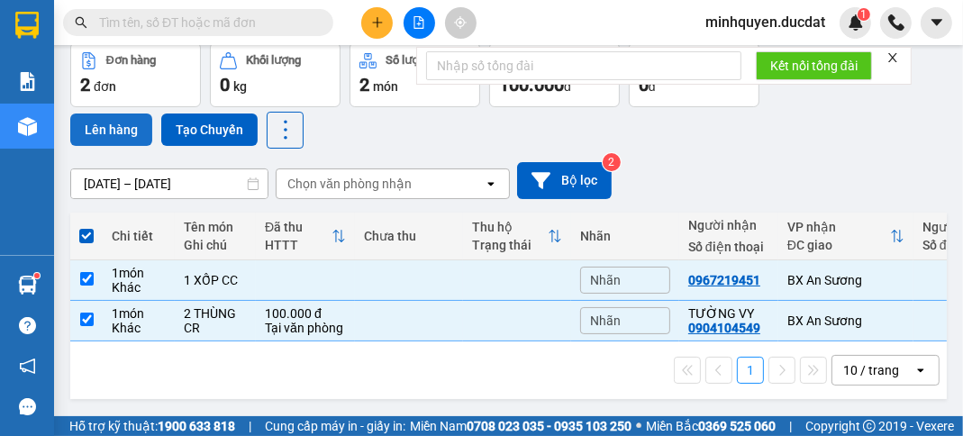
click at [141, 121] on button "Lên hàng" at bounding box center [111, 130] width 82 height 32
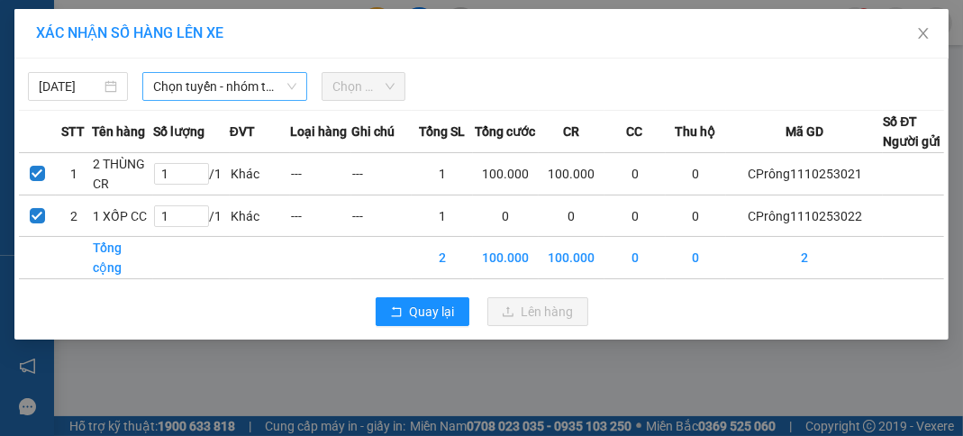
click at [247, 93] on span "Chọn tuyến - nhóm tuyến" at bounding box center [224, 86] width 143 height 27
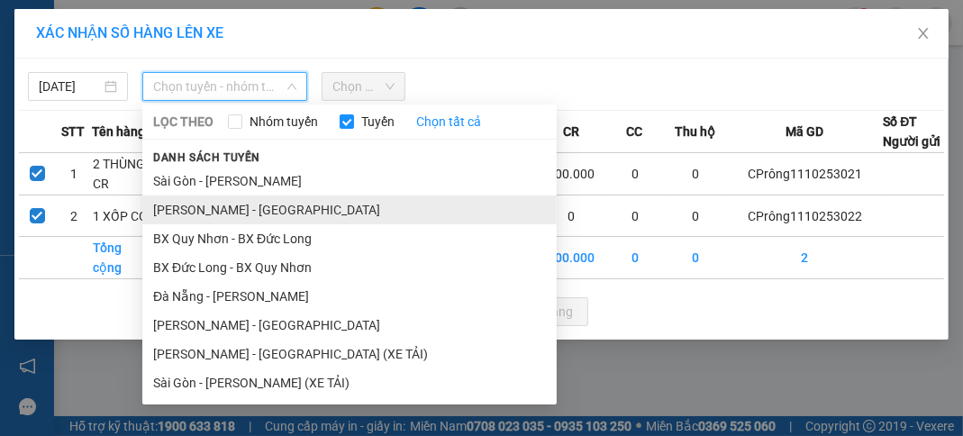
click at [244, 204] on li "[PERSON_NAME] - [GEOGRAPHIC_DATA]" at bounding box center [349, 210] width 415 height 29
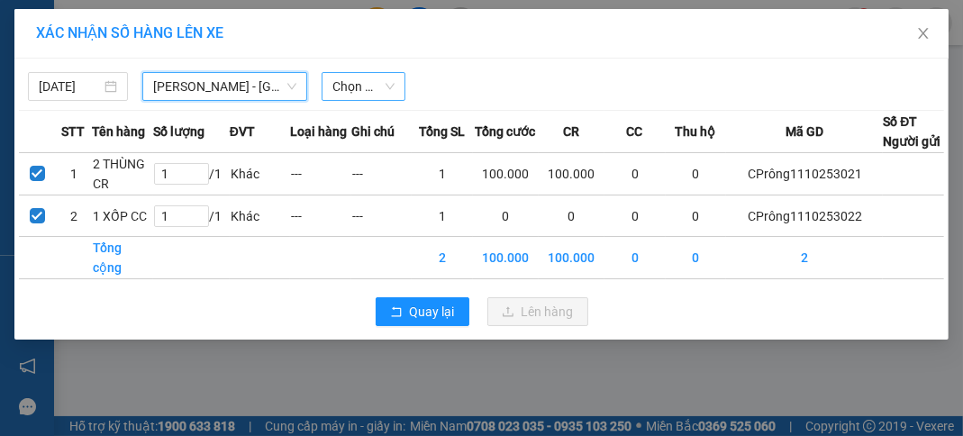
click at [400, 80] on div "Chọn chuyến" at bounding box center [364, 86] width 84 height 29
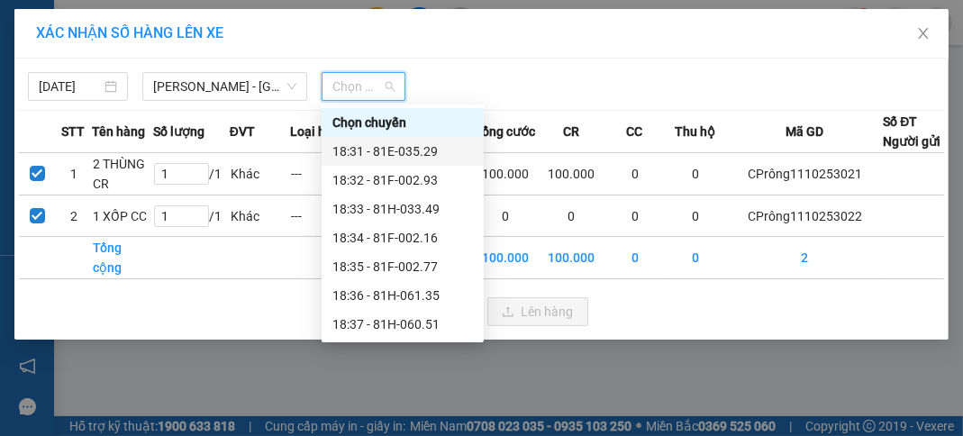
click at [429, 156] on div "18:31 - 81E-035.29" at bounding box center [403, 151] width 141 height 20
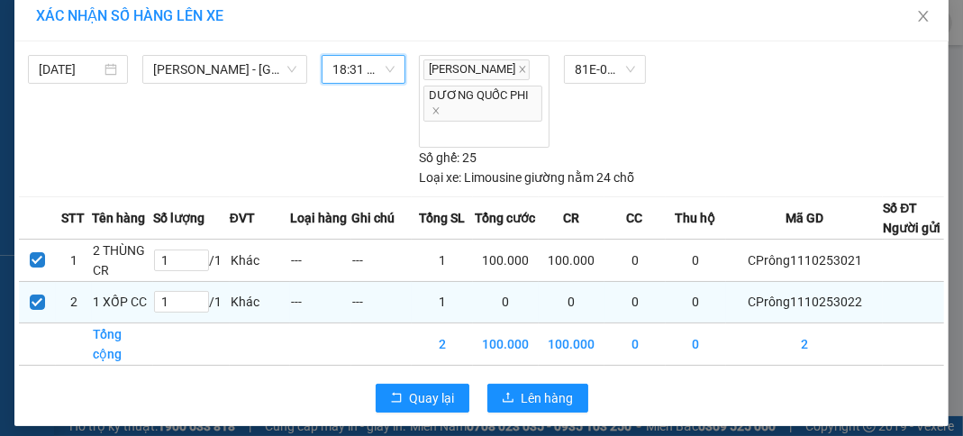
scroll to position [59, 0]
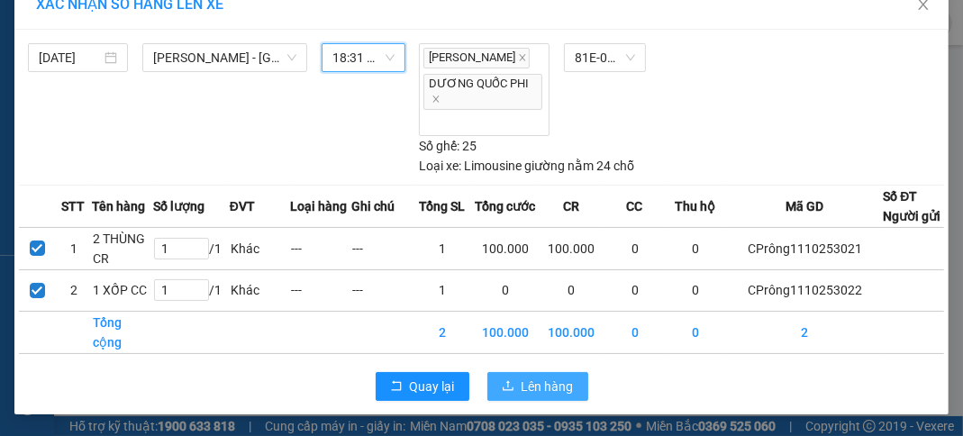
click at [543, 385] on span "Lên hàng" at bounding box center [548, 387] width 52 height 20
